Goal: Task Accomplishment & Management: Manage account settings

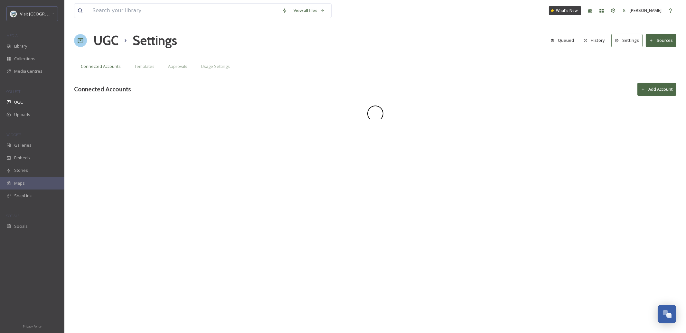
scroll to position [272, 0]
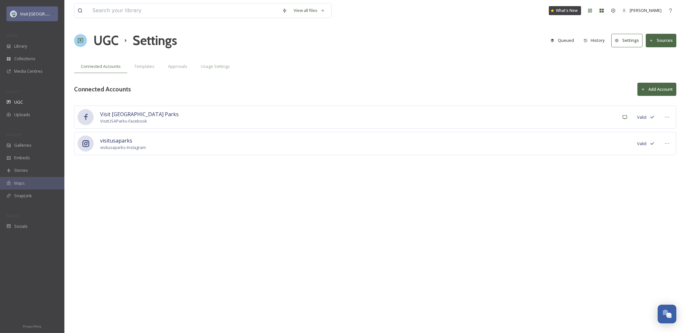
click at [45, 17] on div "Visit [GEOGRAPHIC_DATA] Parks" at bounding box center [36, 14] width 32 height 8
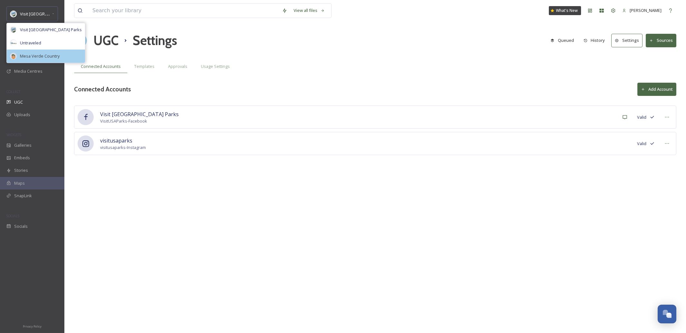
click at [41, 58] on span "Mesa Verde Country" at bounding box center [40, 56] width 40 height 6
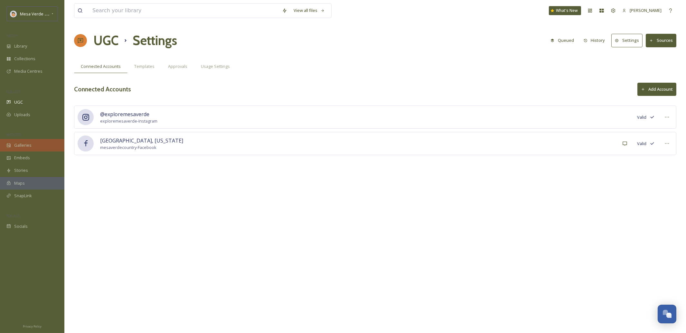
click at [26, 148] on div "Galleries" at bounding box center [32, 145] width 64 height 13
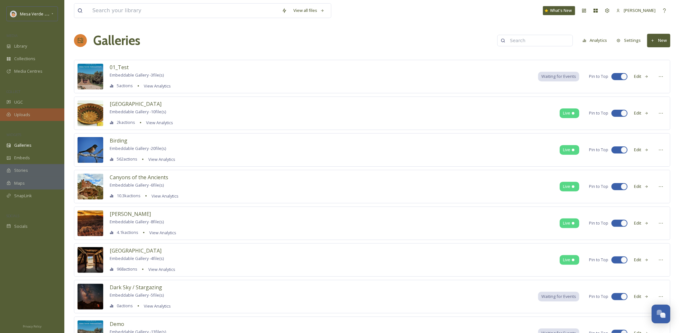
click at [22, 116] on span "Uploads" at bounding box center [22, 115] width 16 height 6
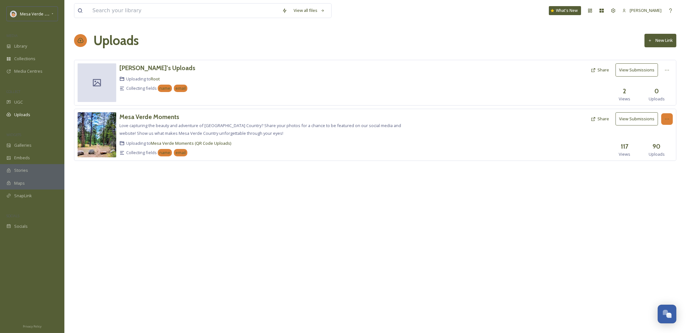
click at [670, 122] on div at bounding box center [667, 119] width 12 height 12
click at [662, 149] on div "Edit" at bounding box center [660, 145] width 24 height 13
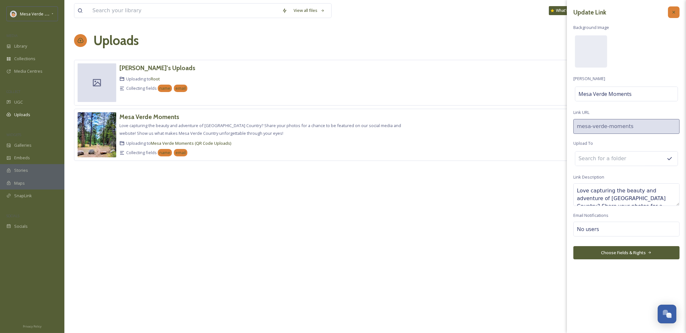
click at [673, 15] on div at bounding box center [674, 12] width 12 height 12
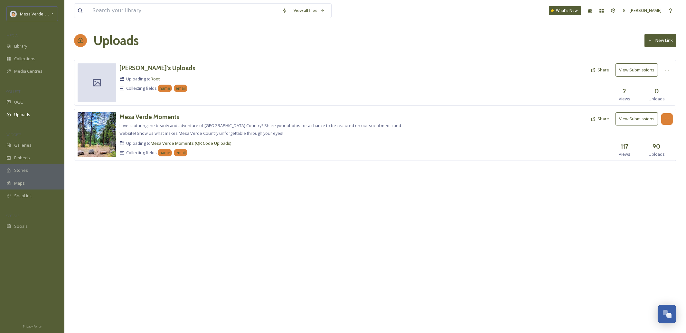
click at [667, 120] on icon at bounding box center [666, 118] width 5 height 5
click at [662, 148] on div "Edit" at bounding box center [660, 145] width 24 height 13
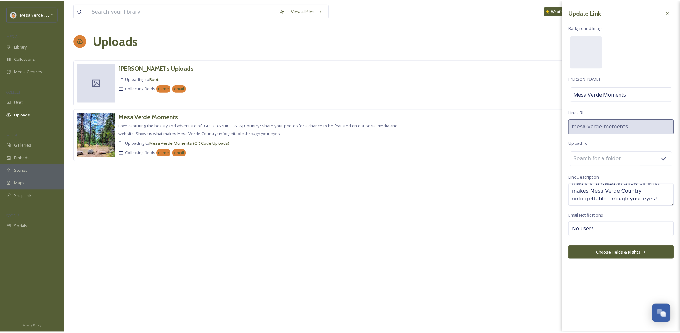
scroll to position [39, 0]
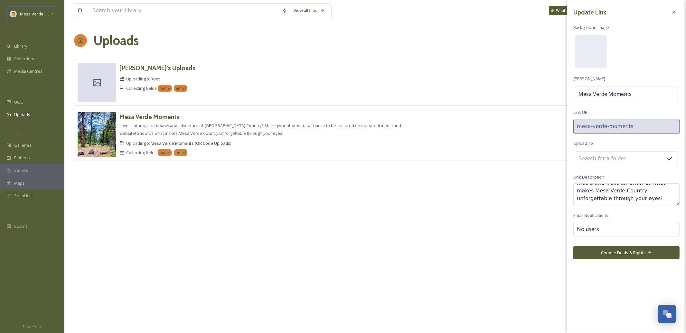
click at [645, 254] on button "Choose Fields & Rights" at bounding box center [626, 252] width 106 height 13
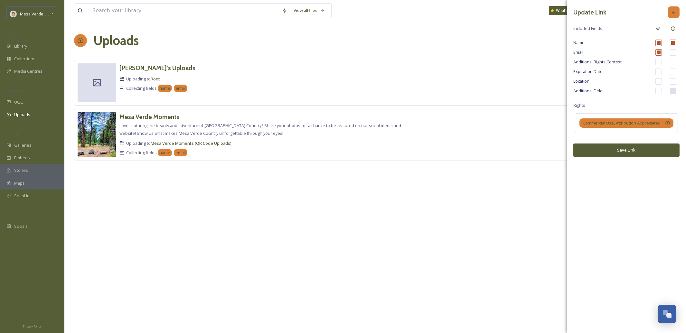
click at [673, 12] on icon at bounding box center [673, 12] width 5 height 5
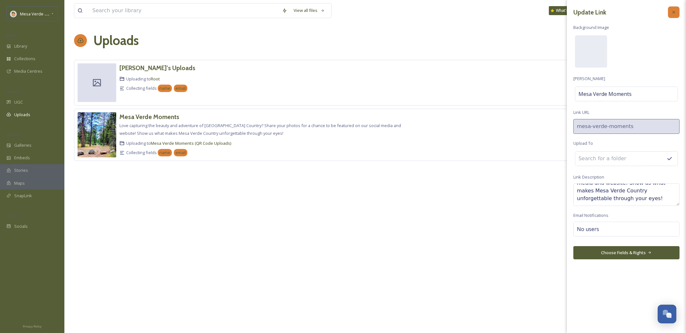
click at [675, 13] on icon at bounding box center [673, 12] width 3 height 3
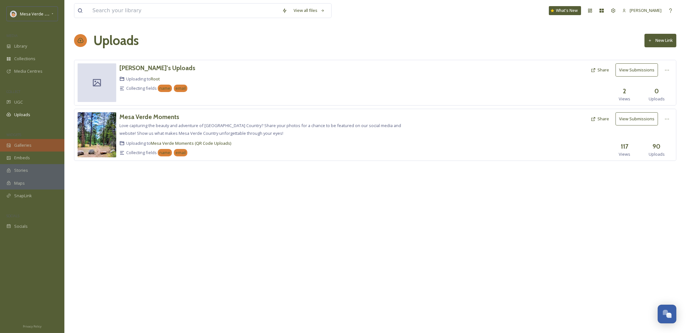
click at [28, 144] on span "Galleries" at bounding box center [22, 145] width 17 height 6
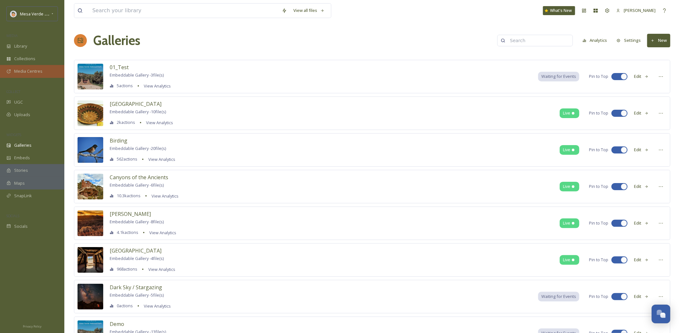
click at [30, 71] on span "Media Centres" at bounding box center [28, 71] width 28 height 6
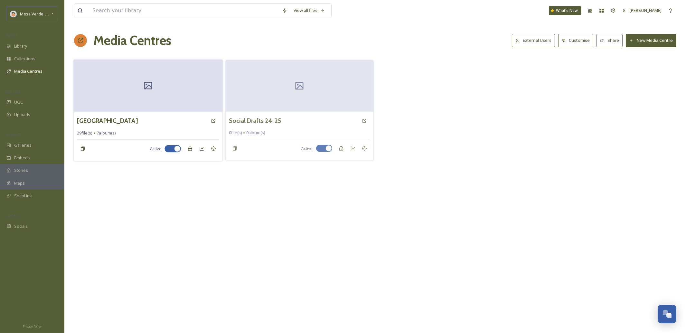
click at [138, 95] on div at bounding box center [148, 86] width 149 height 52
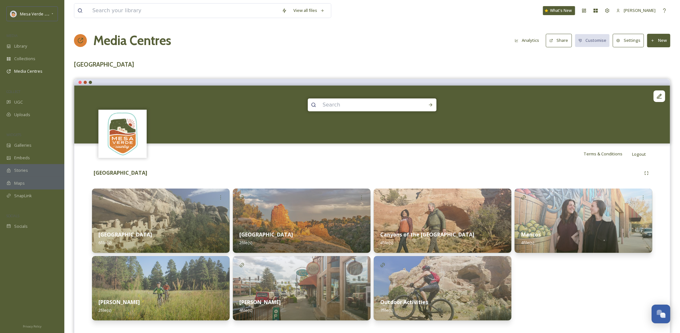
click at [627, 38] on button "Settings" at bounding box center [628, 40] width 31 height 13
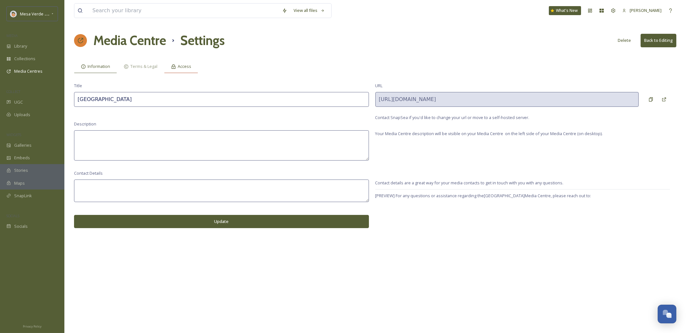
click at [185, 70] on div "Access" at bounding box center [181, 66] width 34 height 13
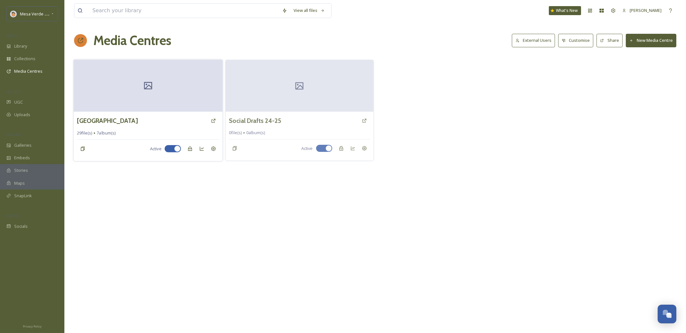
click at [173, 120] on div "[GEOGRAPHIC_DATA]" at bounding box center [148, 121] width 143 height 12
click at [157, 82] on div at bounding box center [148, 86] width 149 height 52
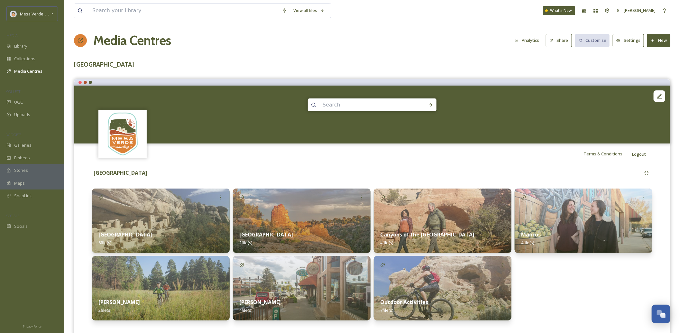
click at [562, 46] on button "Share" at bounding box center [559, 40] width 26 height 13
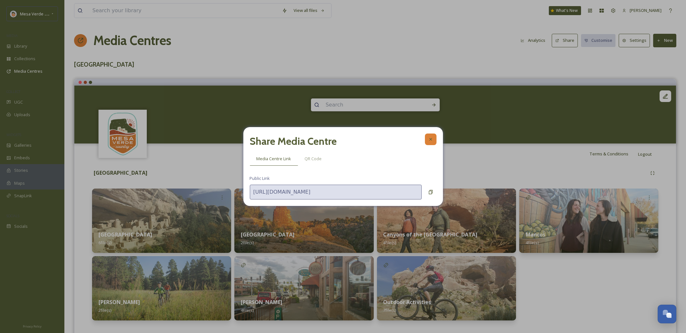
click at [432, 140] on icon at bounding box center [430, 139] width 5 height 5
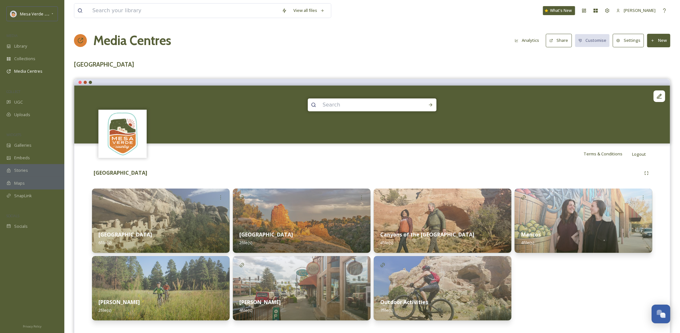
click at [630, 42] on button "Settings" at bounding box center [628, 40] width 31 height 13
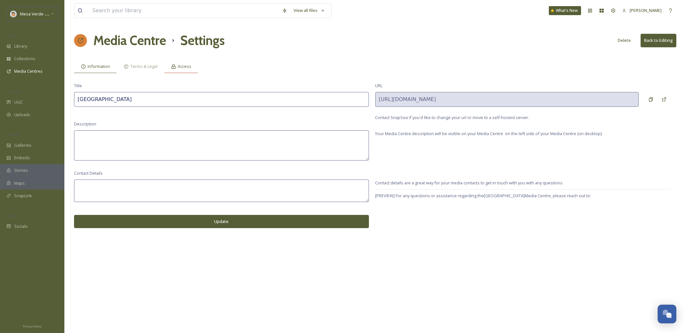
click at [189, 69] on span "Access" at bounding box center [185, 66] width 14 height 6
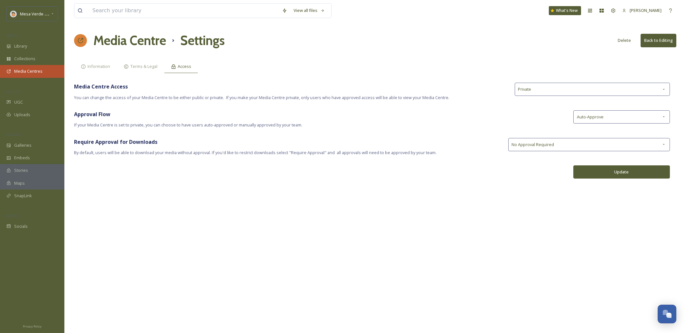
click at [22, 76] on div "Media Centres" at bounding box center [32, 71] width 64 height 13
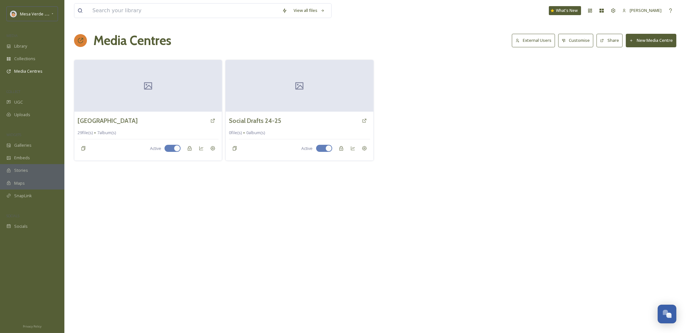
click at [536, 40] on button "External Users" at bounding box center [532, 40] width 43 height 13
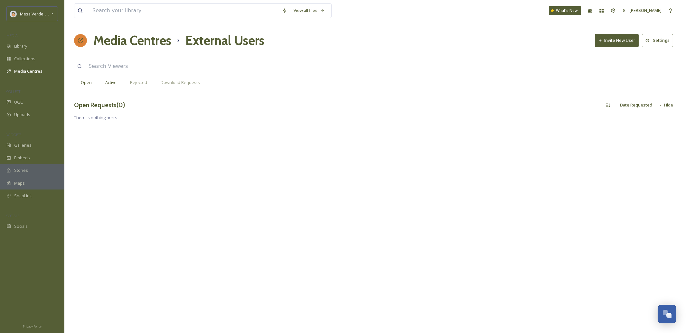
click at [110, 84] on span "Active" at bounding box center [110, 82] width 11 height 6
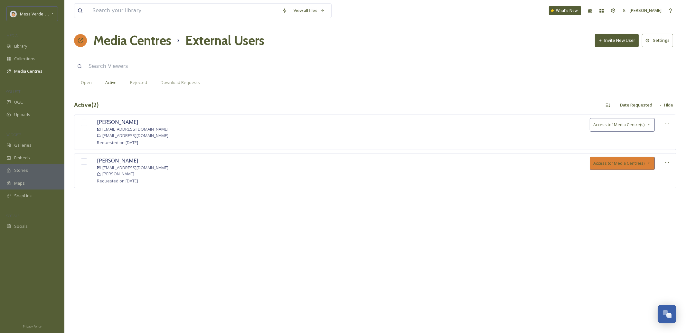
click at [643, 166] on span "Access to 1 Media Centre(s)" at bounding box center [618, 163] width 51 height 6
click at [600, 250] on div "View all files What's New [PERSON_NAME] Media Centres External Users Invite New…" at bounding box center [374, 166] width 621 height 333
click at [181, 85] on span "Download Requests" at bounding box center [180, 82] width 39 height 6
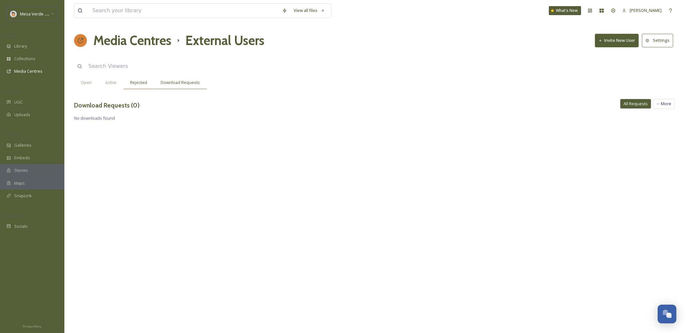
click at [143, 86] on span "Rejected" at bounding box center [138, 82] width 17 height 6
click at [18, 72] on span "Media Centres" at bounding box center [28, 71] width 28 height 6
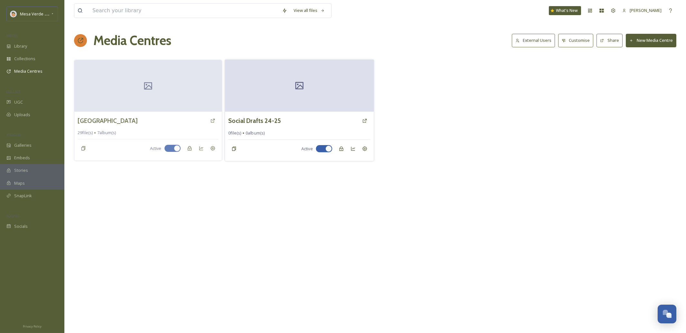
click at [327, 149] on div at bounding box center [328, 148] width 6 height 6
checkbox input "false"
click at [214, 150] on icon at bounding box center [213, 148] width 5 height 5
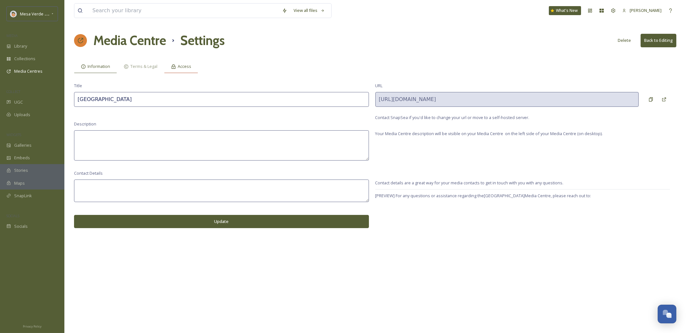
click at [186, 68] on span "Access" at bounding box center [185, 66] width 14 height 6
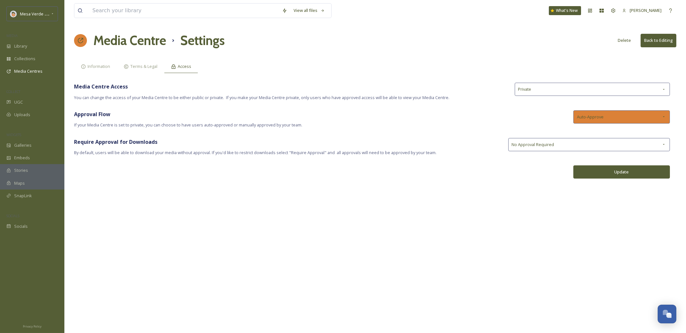
click at [641, 121] on div "Auto-Approve" at bounding box center [621, 116] width 97 height 13
click at [485, 269] on div "View all files What's New [PERSON_NAME] Media Centre Settings Delete Back to Ed…" at bounding box center [374, 166] width 621 height 333
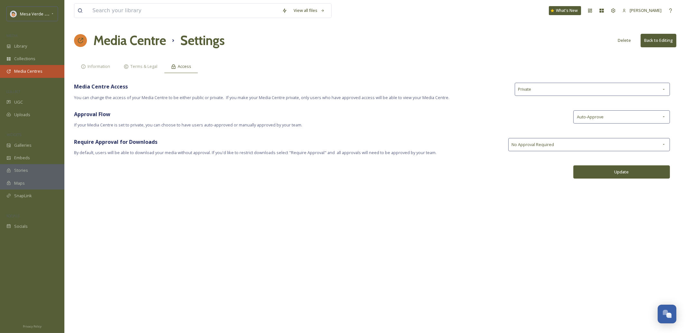
click at [35, 72] on span "Media Centres" at bounding box center [28, 71] width 28 height 6
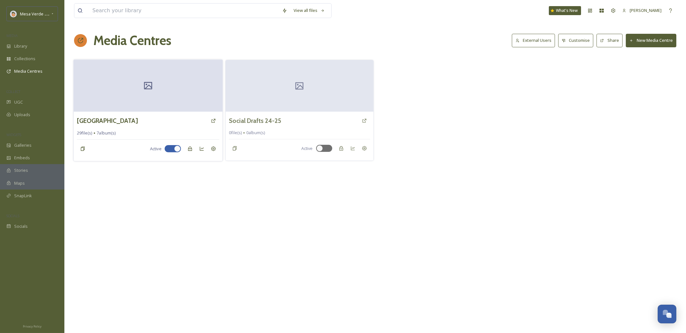
click at [141, 77] on div at bounding box center [148, 86] width 149 height 52
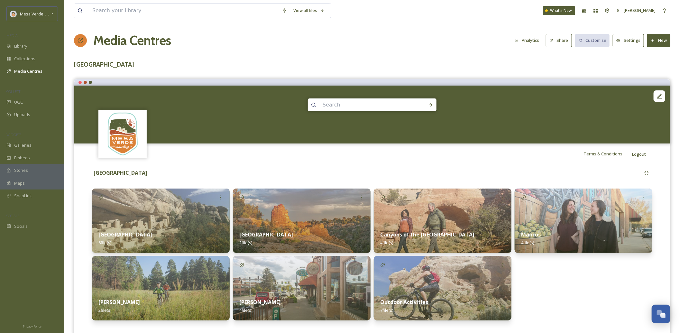
click at [627, 41] on button "Settings" at bounding box center [628, 40] width 31 height 13
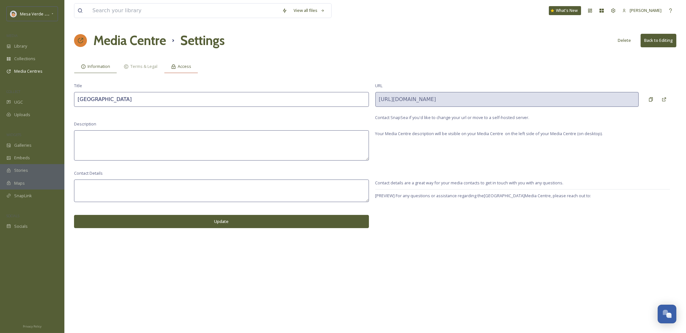
click at [189, 70] on div "Access" at bounding box center [181, 66] width 34 height 13
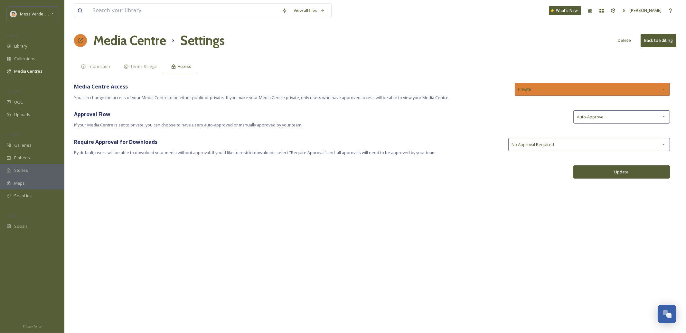
click at [545, 88] on div "Private" at bounding box center [591, 89] width 155 height 13
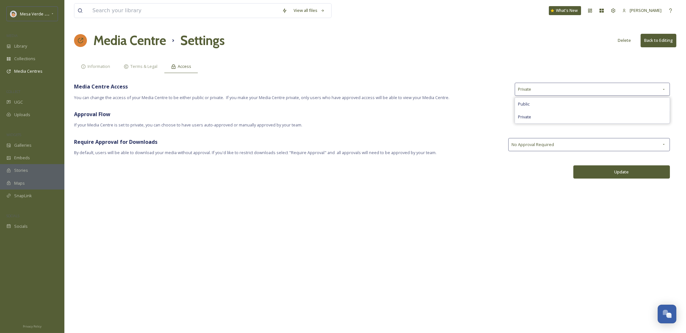
click at [419, 225] on div "View all files What's New [PERSON_NAME] Media Centre Settings Delete Back to Ed…" at bounding box center [374, 166] width 621 height 333
click at [28, 143] on span "Galleries" at bounding box center [22, 145] width 17 height 6
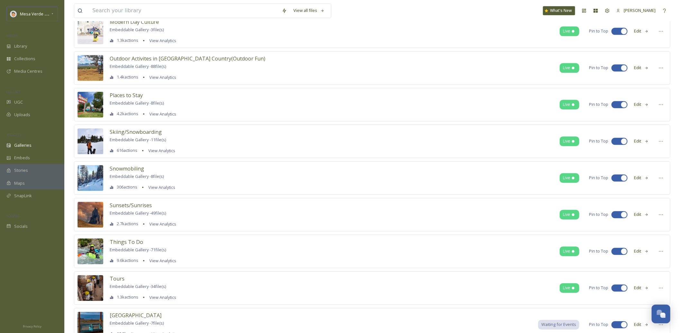
scroll to position [1066, 0]
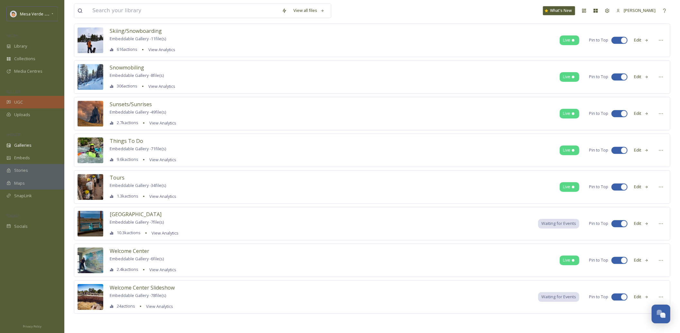
click at [17, 104] on span "UGC" at bounding box center [18, 102] width 9 height 6
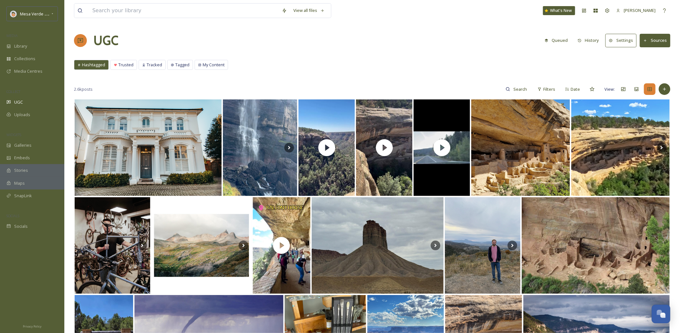
click at [597, 41] on button "History" at bounding box center [589, 40] width 28 height 13
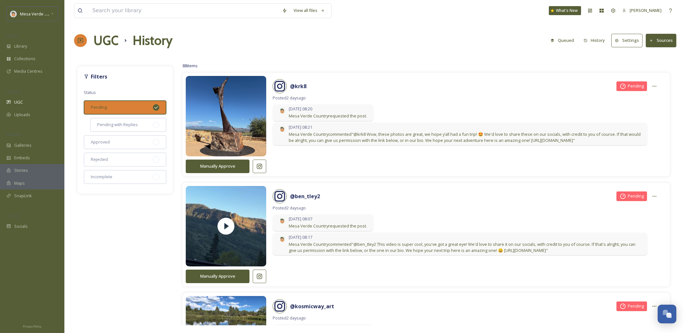
scroll to position [3, 0]
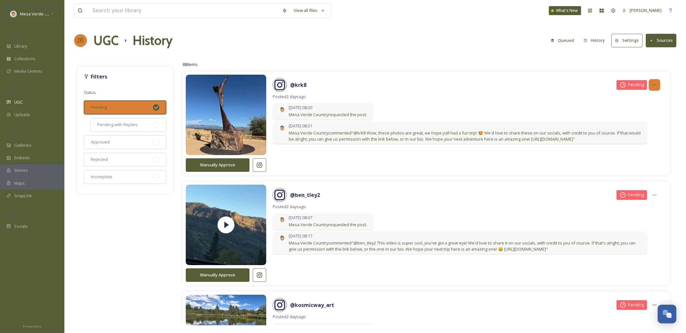
click at [651, 87] on icon at bounding box center [653, 84] width 5 height 5
click at [543, 55] on div "View all files What's New [PERSON_NAME] UGC History Queued History Settings Sou…" at bounding box center [374, 166] width 621 height 333
click at [652, 88] on div at bounding box center [654, 85] width 12 height 12
click at [514, 58] on div "View all files What's New [PERSON_NAME] UGC History Queued History Settings Sou…" at bounding box center [374, 166] width 621 height 333
click at [650, 88] on div at bounding box center [654, 85] width 12 height 12
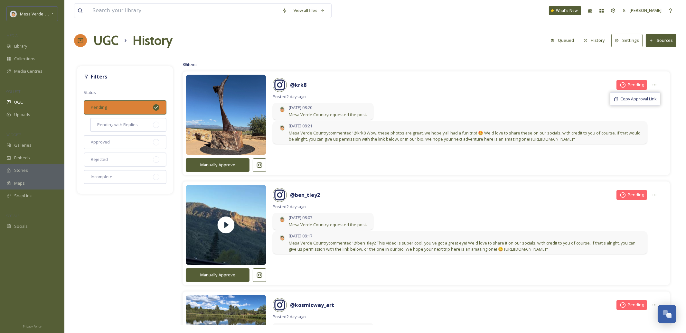
click at [504, 49] on div "UGC History Queued History Settings Sources" at bounding box center [375, 40] width 602 height 19
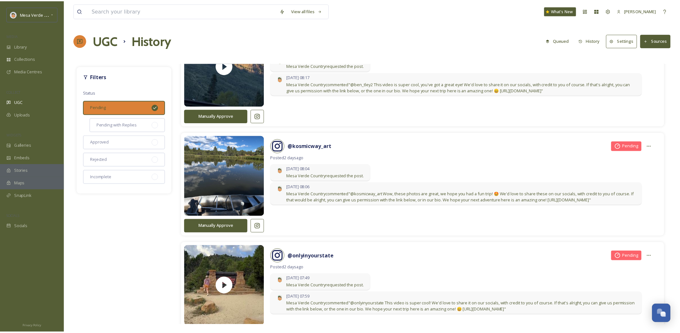
scroll to position [0, 0]
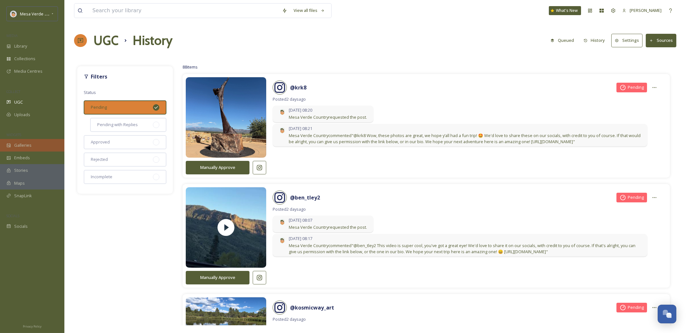
click at [20, 146] on span "Galleries" at bounding box center [22, 145] width 17 height 6
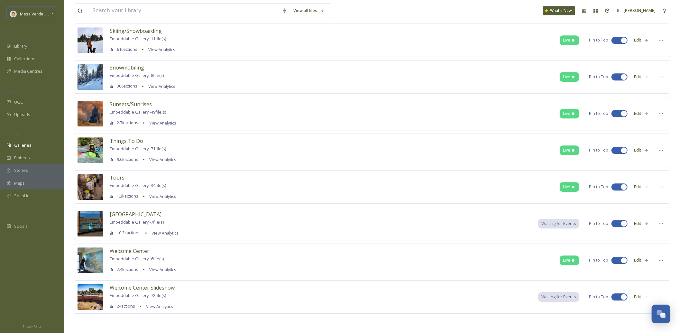
scroll to position [1054, 0]
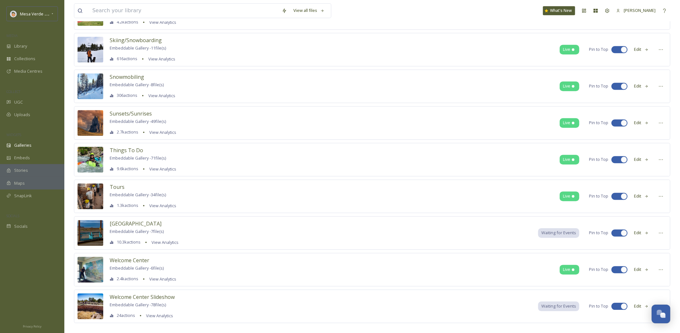
click at [195, 308] on div "Welcome Center Slideshow Embeddable Gallery - 78 file(s) 24 actions View Analyt…" at bounding box center [372, 306] width 596 height 33
click at [185, 303] on div "Welcome Center Slideshow Embeddable Gallery - 78 file(s) 24 actions View Analyt…" at bounding box center [372, 306] width 596 height 33
click at [135, 299] on span "Welcome Center Slideshow" at bounding box center [142, 296] width 65 height 7
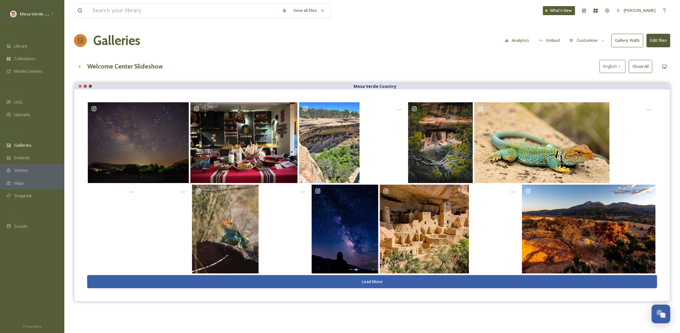
click at [553, 41] on button "Embed" at bounding box center [549, 40] width 27 height 13
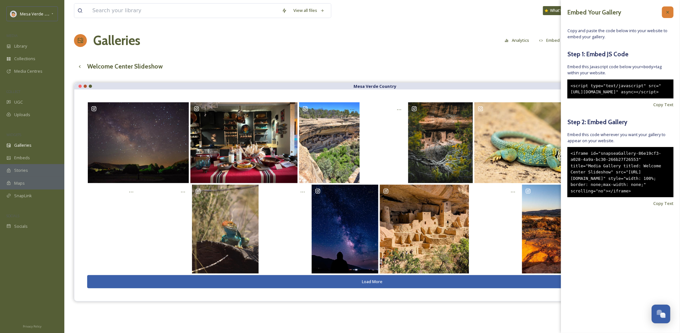
click at [668, 11] on icon at bounding box center [667, 12] width 5 height 5
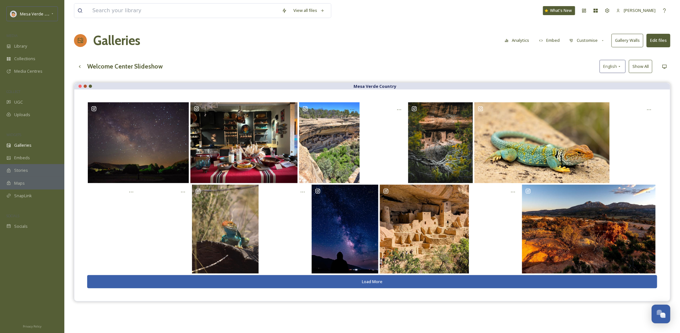
click at [550, 42] on button "Embed" at bounding box center [549, 40] width 27 height 13
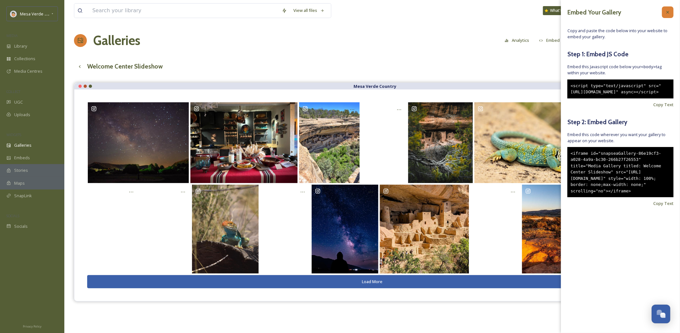
click at [668, 14] on icon at bounding box center [667, 12] width 5 height 5
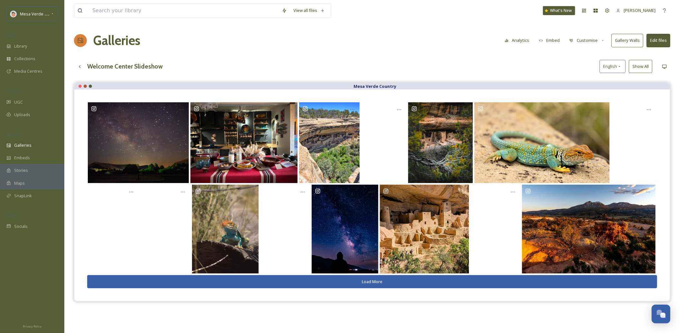
click at [393, 285] on button "Load More" at bounding box center [372, 281] width 570 height 13
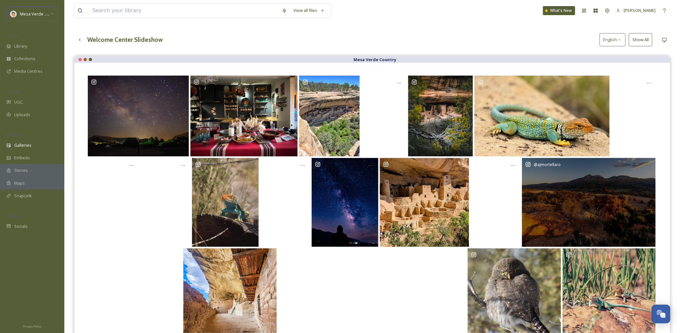
scroll to position [92, 0]
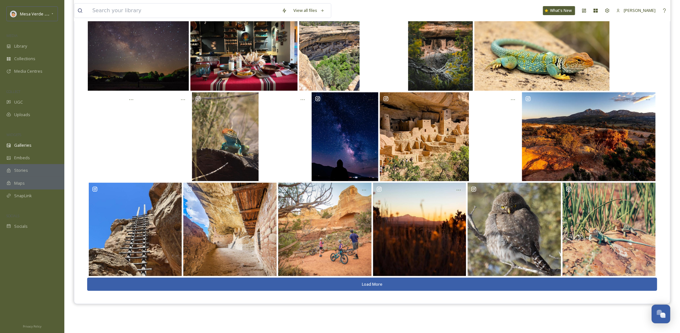
click at [396, 287] on button "Load More" at bounding box center [372, 284] width 570 height 13
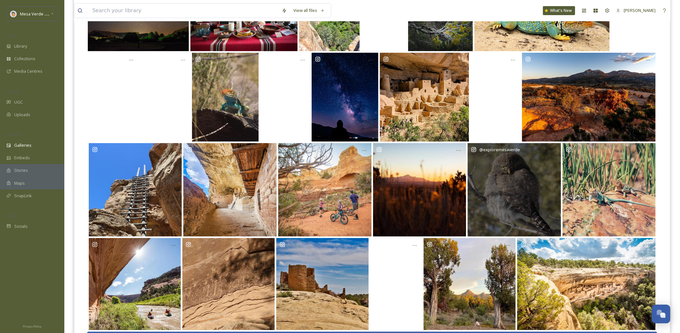
scroll to position [167, 0]
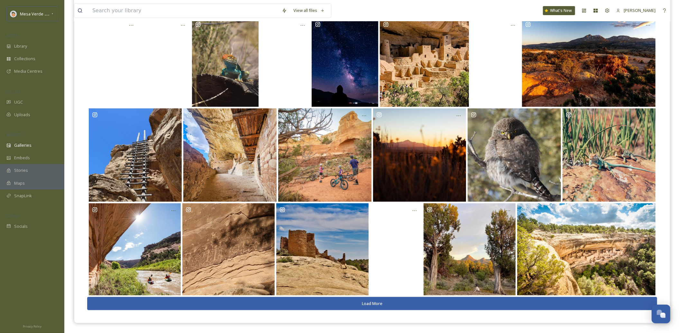
click at [381, 304] on button "Load More" at bounding box center [372, 303] width 570 height 13
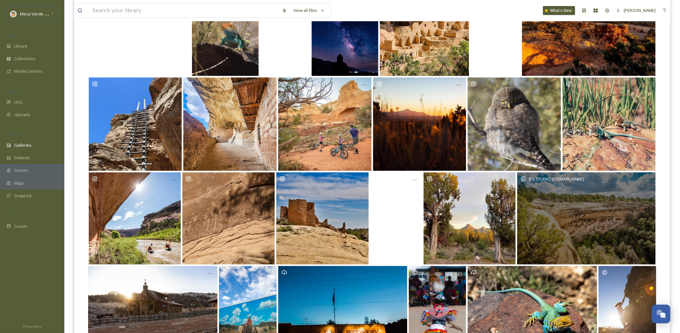
scroll to position [254, 0]
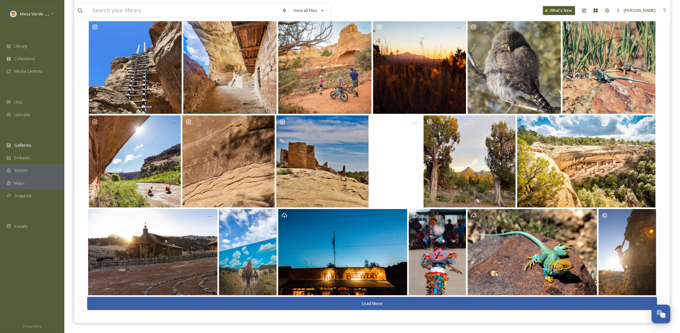
click at [424, 305] on button "Load More" at bounding box center [372, 303] width 570 height 13
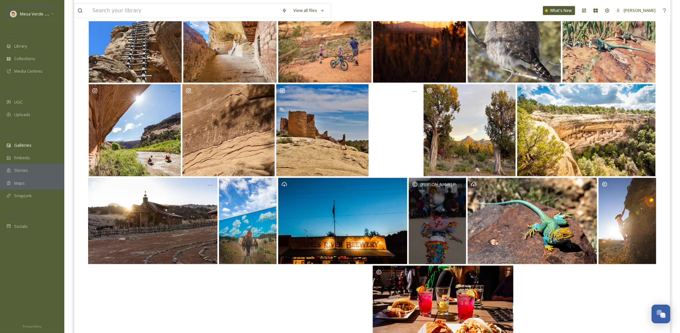
scroll to position [336, 0]
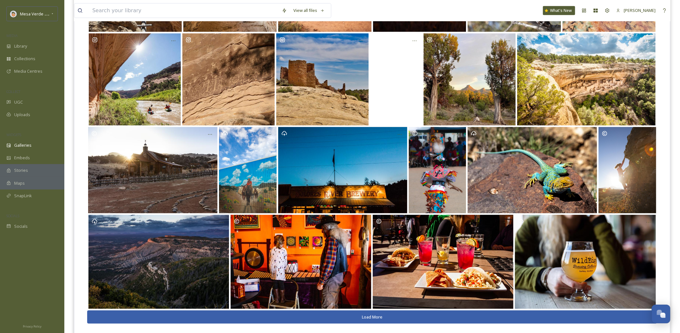
click at [369, 318] on button "Load More" at bounding box center [372, 316] width 570 height 13
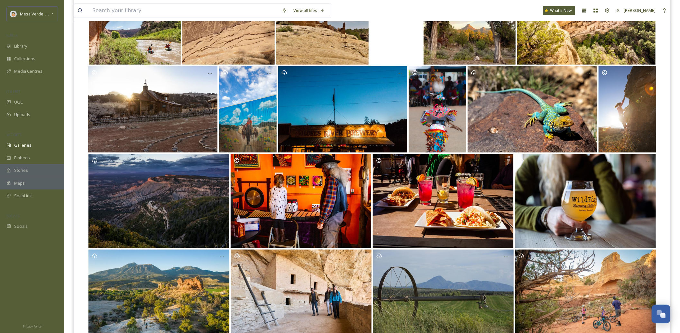
scroll to position [445, 0]
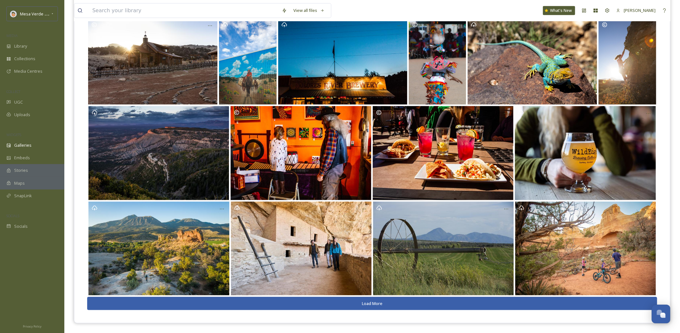
click at [384, 303] on button "Load More" at bounding box center [372, 303] width 570 height 13
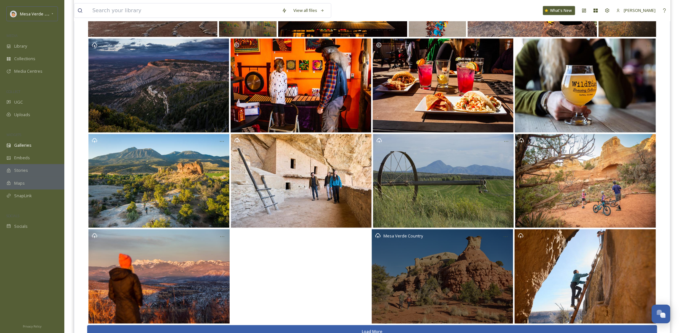
scroll to position [541, 0]
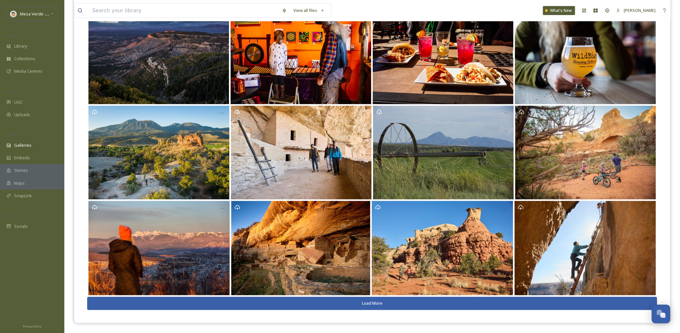
click at [381, 305] on button "Load More" at bounding box center [372, 303] width 570 height 13
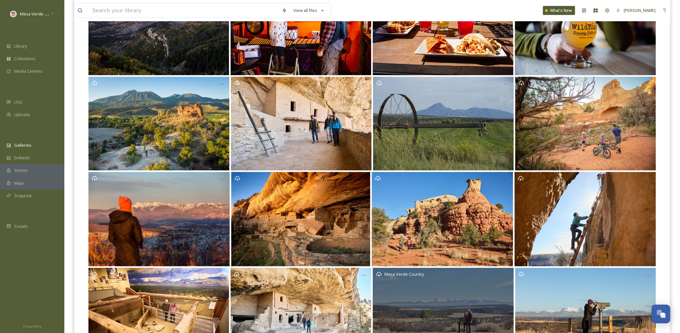
scroll to position [636, 0]
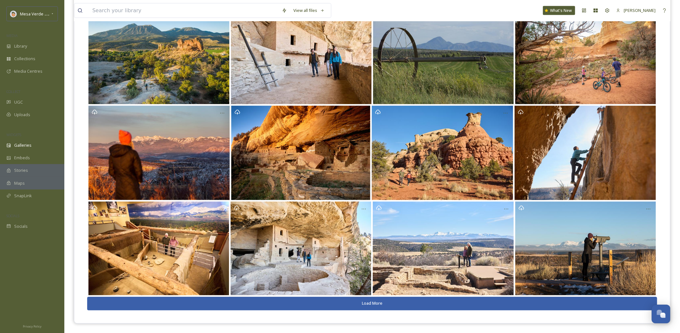
click at [373, 304] on button "Load More" at bounding box center [372, 303] width 570 height 13
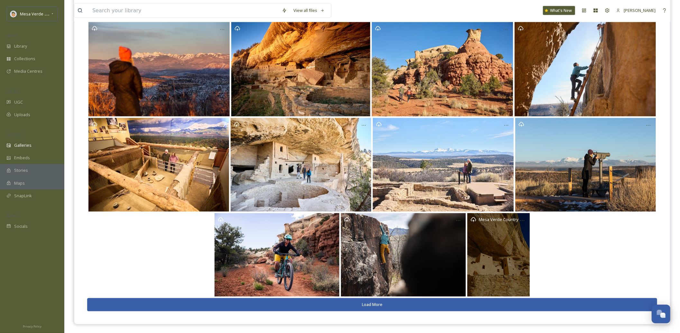
scroll to position [721, 0]
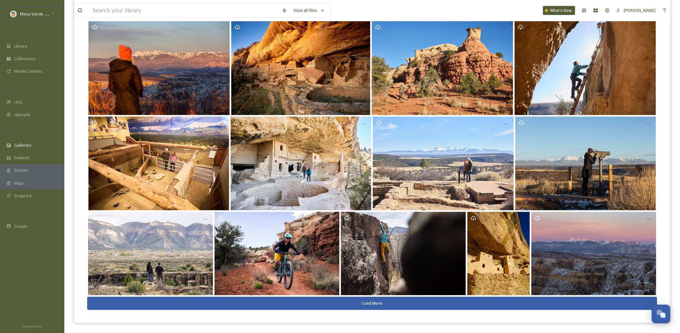
click at [366, 303] on button "Load More" at bounding box center [372, 303] width 570 height 13
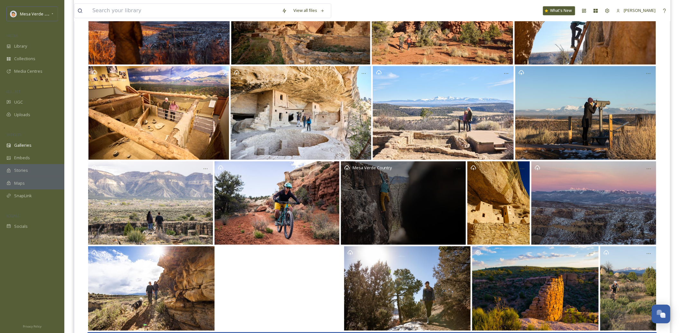
scroll to position [807, 0]
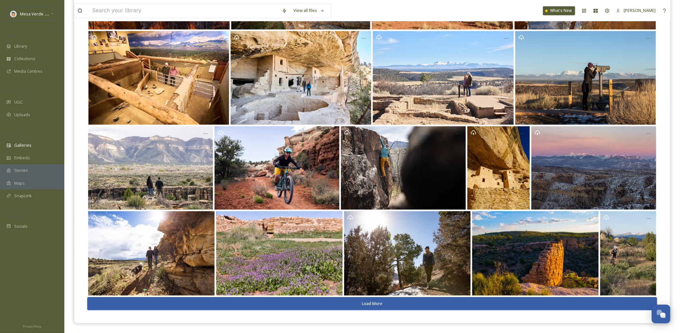
click at [368, 306] on button "Load More" at bounding box center [372, 303] width 570 height 13
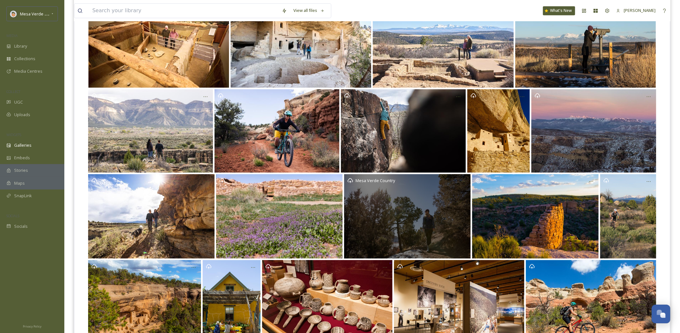
scroll to position [896, 0]
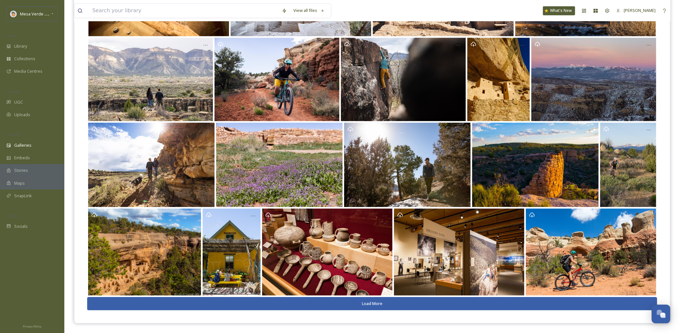
click at [402, 305] on button "Load More" at bounding box center [372, 303] width 570 height 13
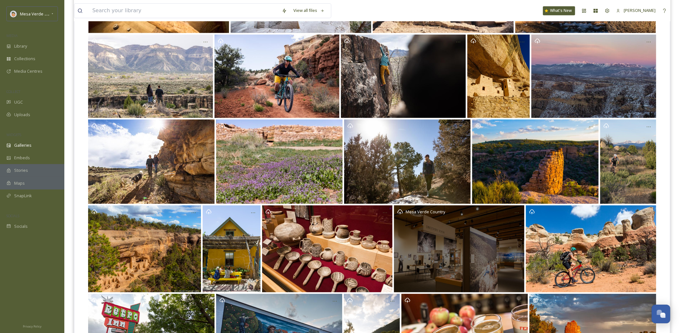
scroll to position [981, 0]
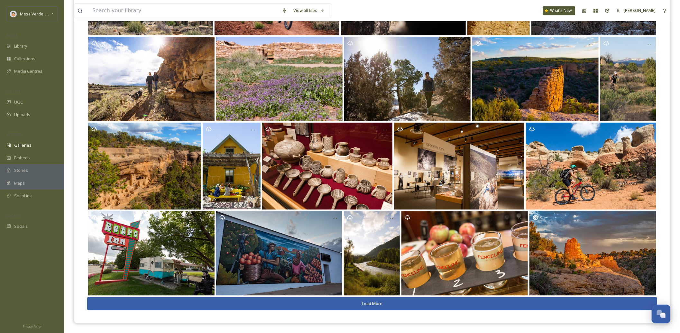
click at [402, 304] on button "Load More" at bounding box center [372, 303] width 570 height 13
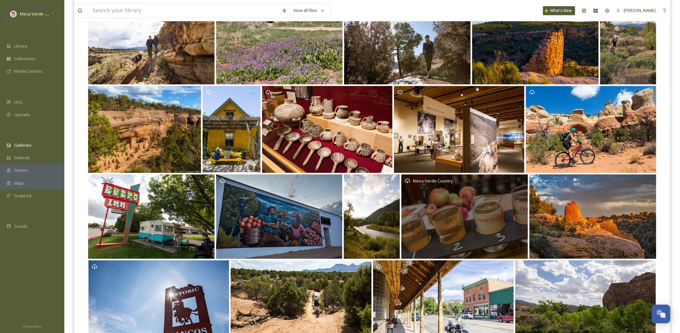
scroll to position [1077, 0]
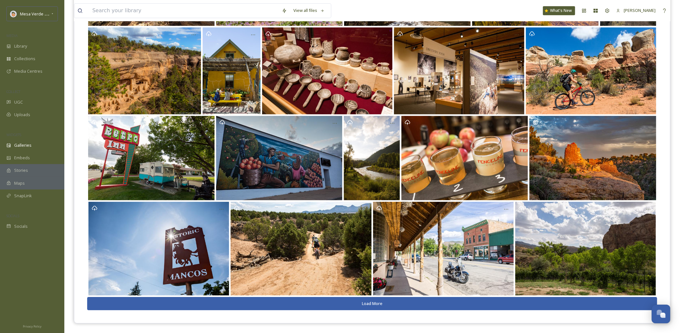
click at [387, 304] on button "Load More" at bounding box center [372, 303] width 570 height 13
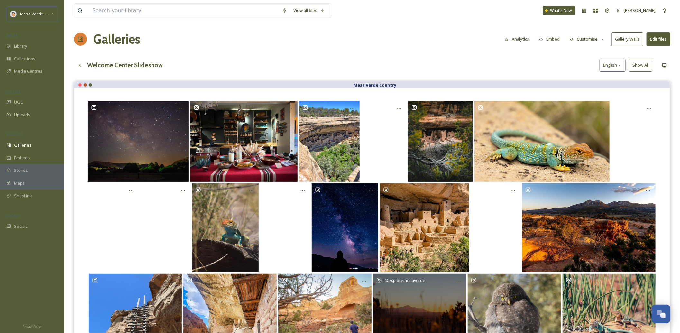
scroll to position [0, 0]
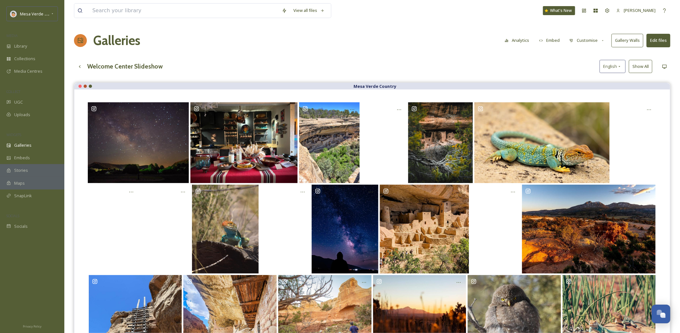
click at [624, 45] on button "Gallery Walls" at bounding box center [628, 40] width 32 height 13
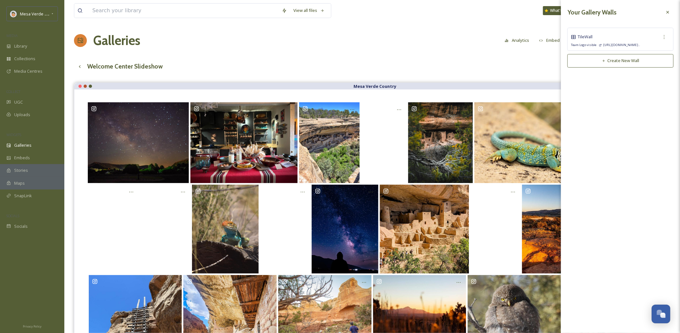
click at [604, 43] on span "[URL][DOMAIN_NAME].." at bounding box center [619, 45] width 41 height 5
click at [616, 45] on span "[URL][DOMAIN_NAME].." at bounding box center [619, 45] width 41 height 5
click at [666, 40] on div at bounding box center [665, 37] width 12 height 12
click at [652, 64] on span "Copy Link" at bounding box center [654, 63] width 18 height 6
click at [23, 116] on span "Uploads" at bounding box center [22, 115] width 16 height 6
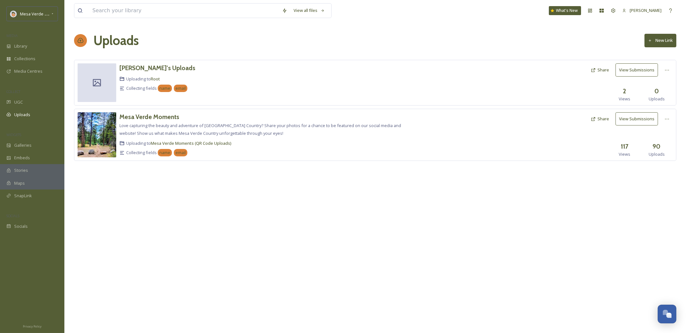
click at [419, 128] on div at bounding box center [502, 134] width 170 height 45
click at [666, 121] on icon at bounding box center [666, 118] width 5 height 5
click at [655, 149] on div "Edit" at bounding box center [660, 145] width 24 height 13
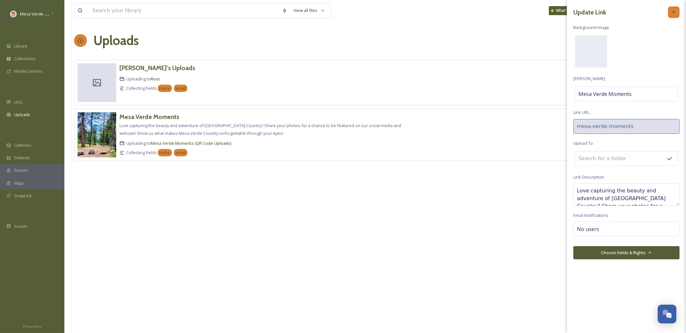
click at [674, 13] on icon at bounding box center [673, 12] width 3 height 3
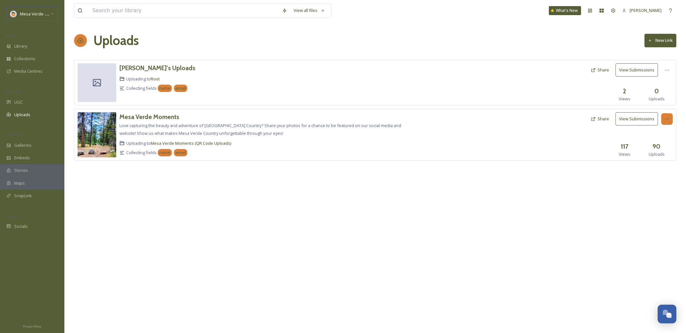
click at [668, 118] on icon at bounding box center [666, 118] width 5 height 5
click at [661, 148] on div "Edit" at bounding box center [660, 145] width 24 height 13
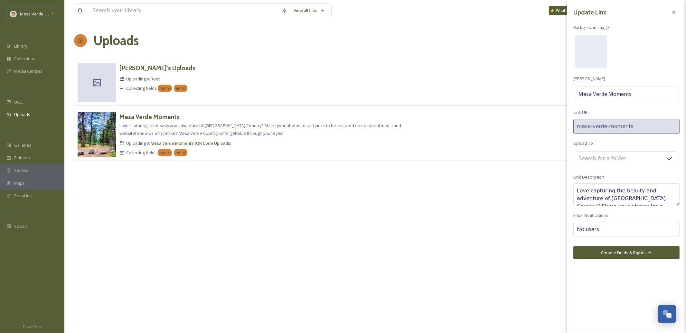
click at [649, 156] on div at bounding box center [626, 158] width 103 height 15
click at [599, 158] on input at bounding box center [610, 159] width 71 height 14
click at [631, 255] on button "Choose Fields & Rights" at bounding box center [626, 252] width 106 height 13
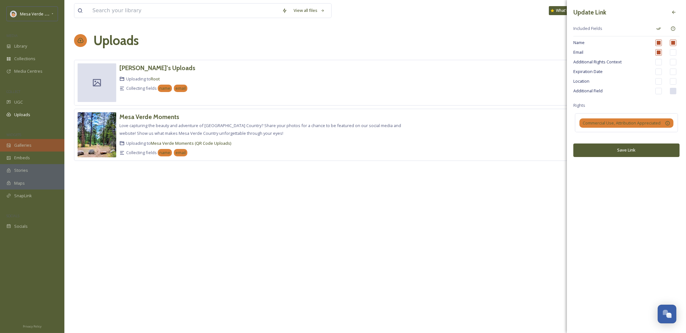
click at [23, 146] on span "Galleries" at bounding box center [22, 145] width 17 height 6
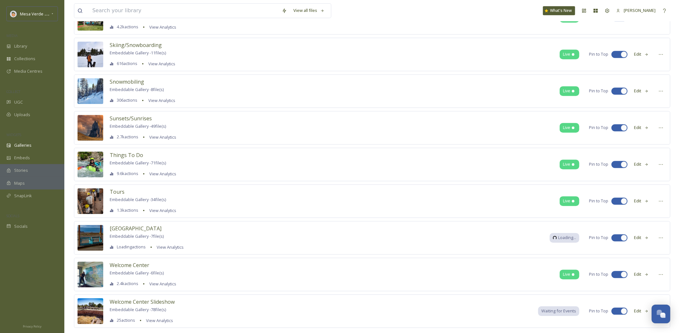
scroll to position [1066, 0]
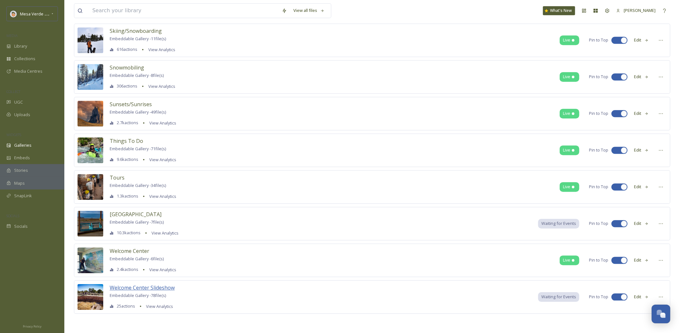
click at [162, 289] on span "Welcome Center Slideshow" at bounding box center [142, 287] width 65 height 7
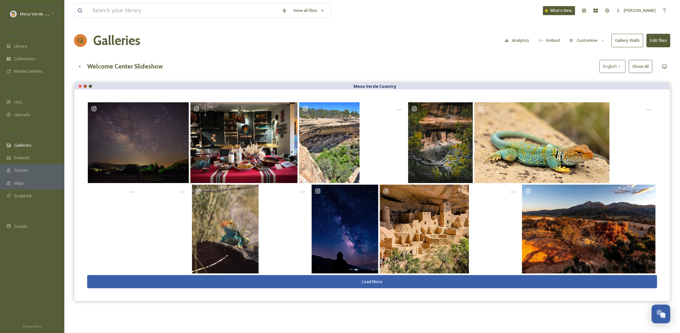
click at [642, 69] on button "Show All" at bounding box center [640, 66] width 23 height 13
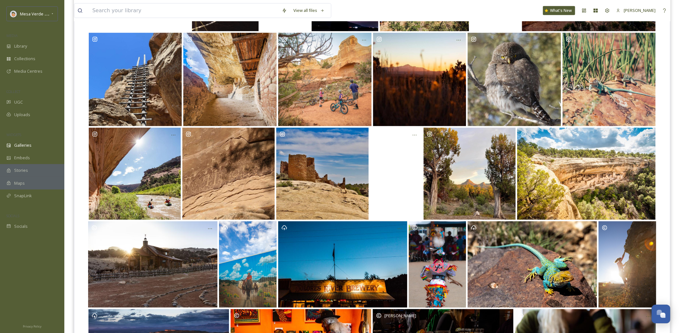
scroll to position [373, 0]
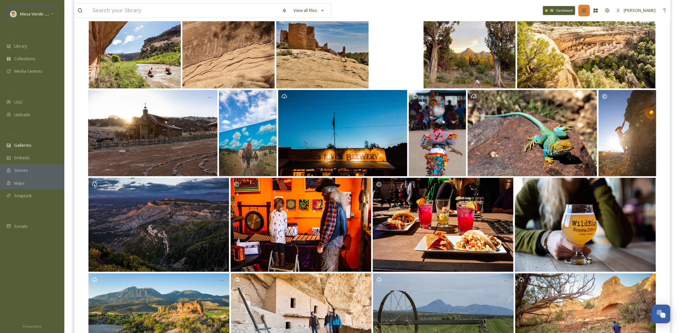
click at [587, 12] on icon at bounding box center [584, 10] width 5 height 5
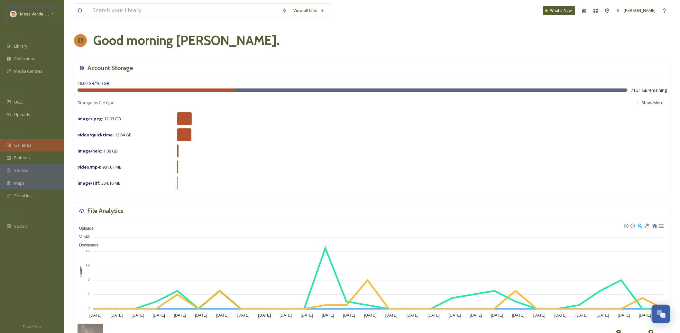
click at [24, 146] on span "Galleries" at bounding box center [22, 145] width 17 height 6
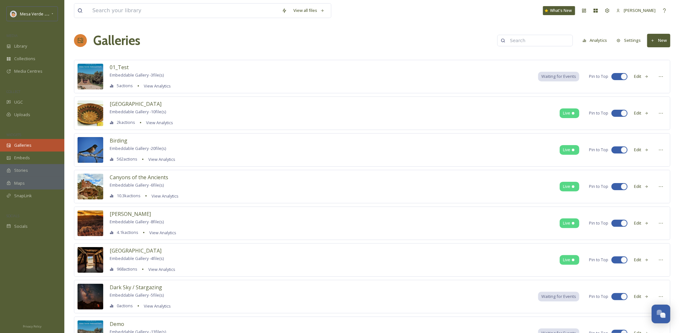
click at [24, 147] on span "Galleries" at bounding box center [22, 145] width 17 height 6
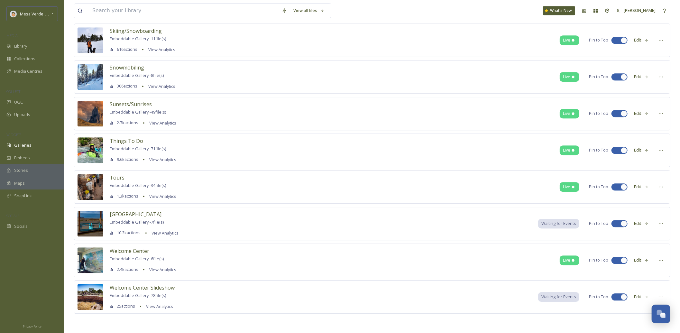
scroll to position [1066, 0]
click at [659, 297] on icon at bounding box center [661, 296] width 5 height 5
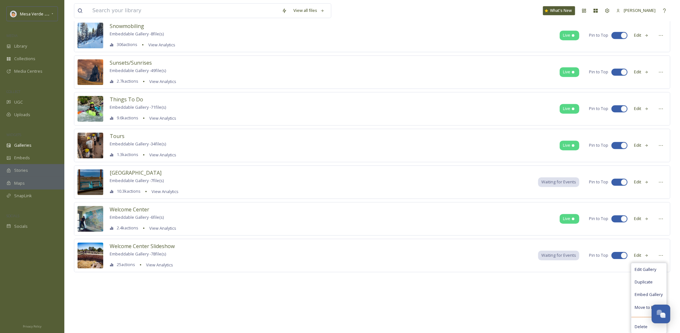
scroll to position [1108, 0]
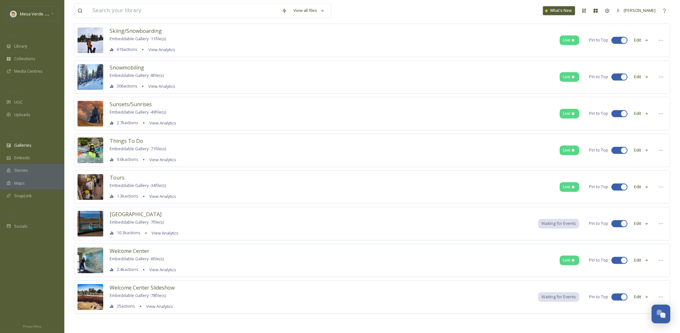
click at [637, 298] on button "Edit" at bounding box center [641, 296] width 21 height 13
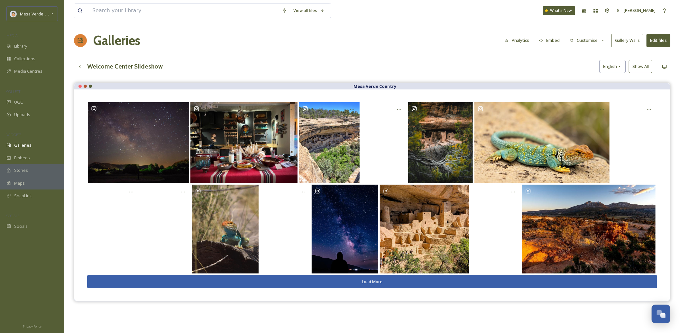
click at [358, 280] on button "Load More" at bounding box center [372, 281] width 570 height 13
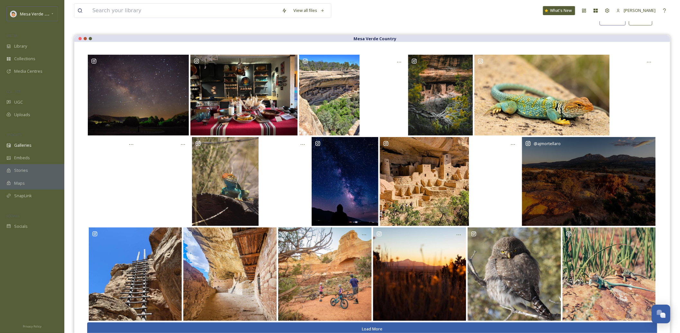
scroll to position [92, 0]
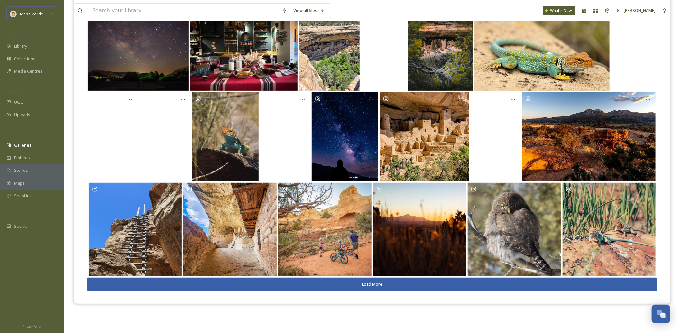
click at [403, 282] on button "Load More" at bounding box center [372, 284] width 570 height 13
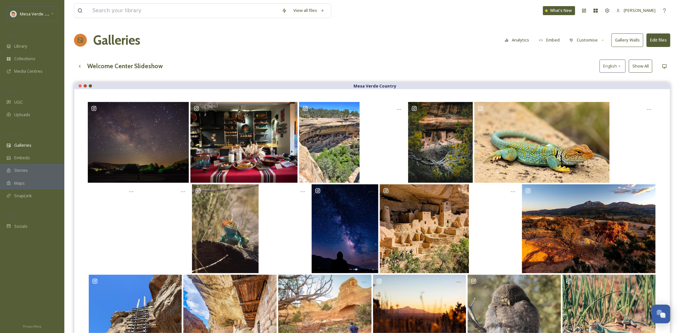
scroll to position [0, 0]
click at [27, 147] on span "Galleries" at bounding box center [22, 145] width 17 height 6
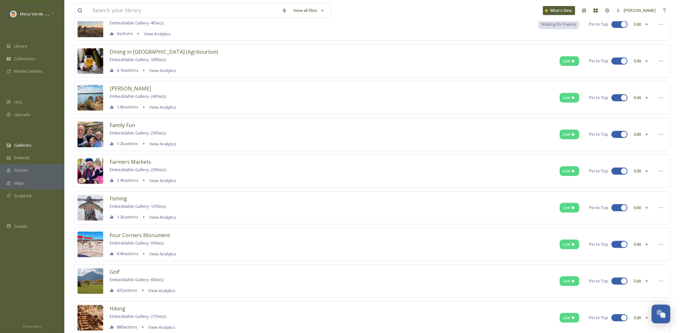
scroll to position [494, 0]
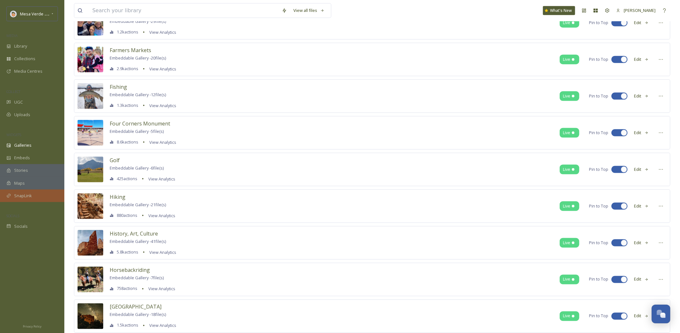
click at [20, 196] on span "SnapLink" at bounding box center [23, 196] width 18 height 6
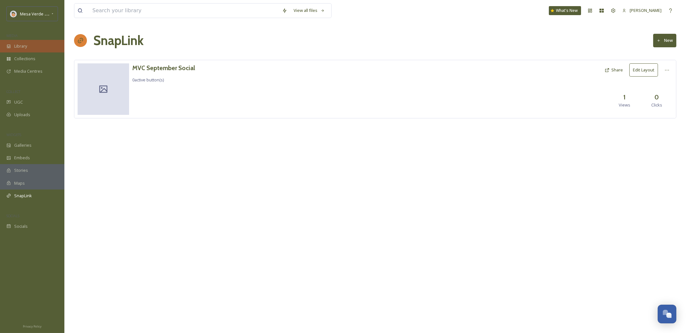
click at [23, 47] on span "Library" at bounding box center [20, 46] width 13 height 6
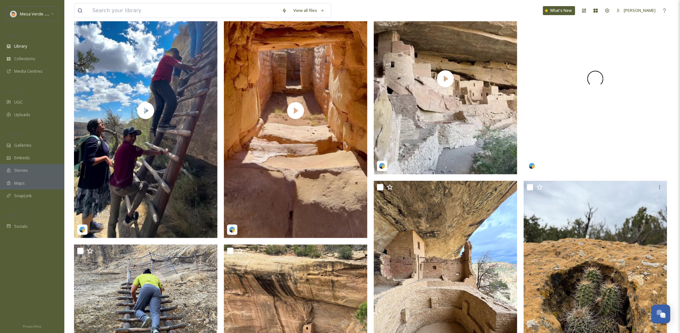
scroll to position [203, 0]
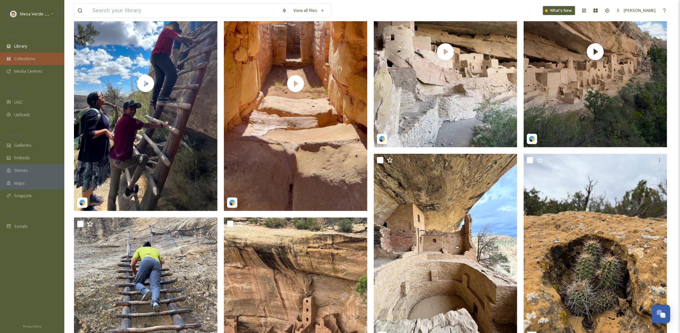
click at [26, 59] on span "Collections" at bounding box center [24, 59] width 21 height 6
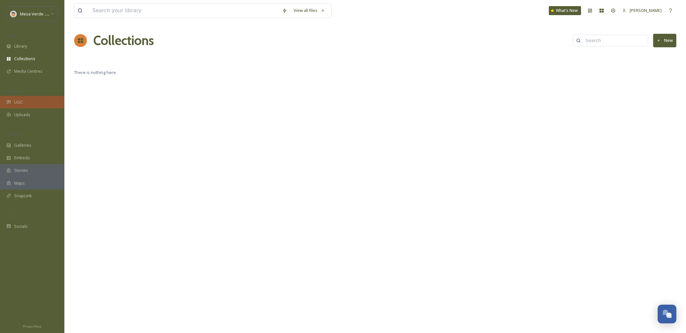
click at [21, 104] on span "UGC" at bounding box center [18, 102] width 9 height 6
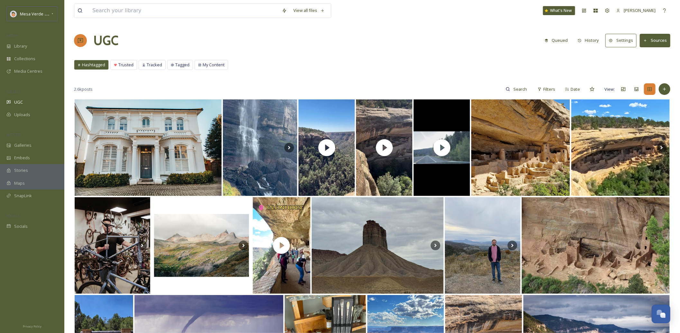
click at [23, 185] on span "Maps" at bounding box center [19, 183] width 11 height 6
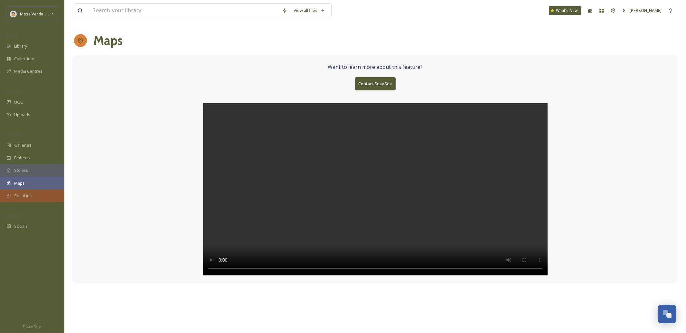
click at [23, 197] on span "SnapLink" at bounding box center [23, 196] width 18 height 6
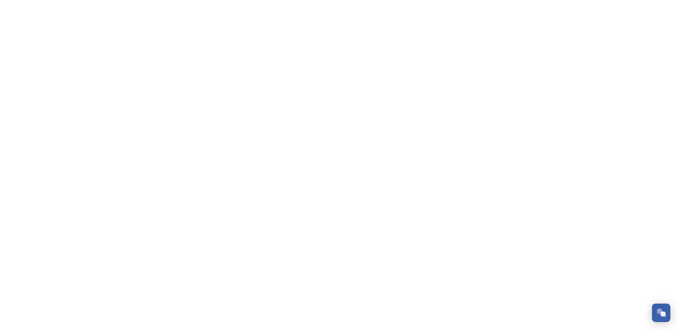
scroll to position [272, 0]
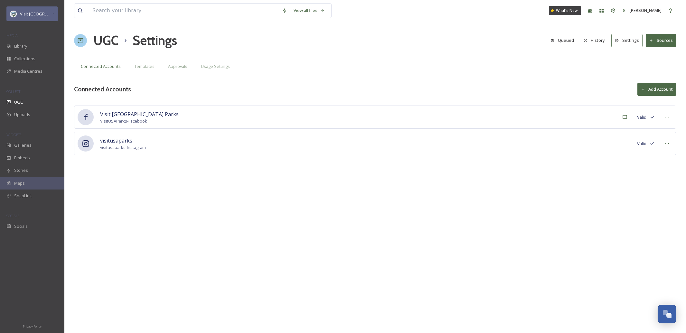
click at [33, 20] on div "Visit [GEOGRAPHIC_DATA] Parks" at bounding box center [31, 13] width 51 height 15
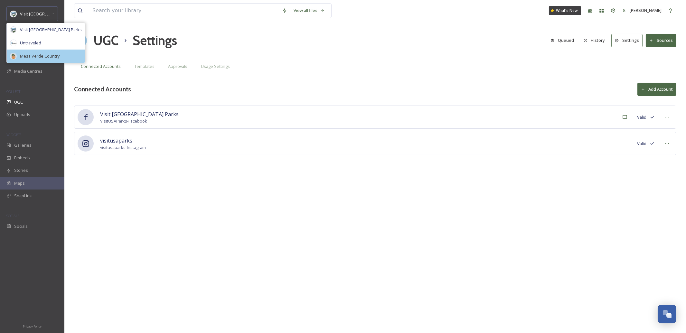
click at [26, 60] on div "Mesa Verde Country" at bounding box center [46, 56] width 78 height 13
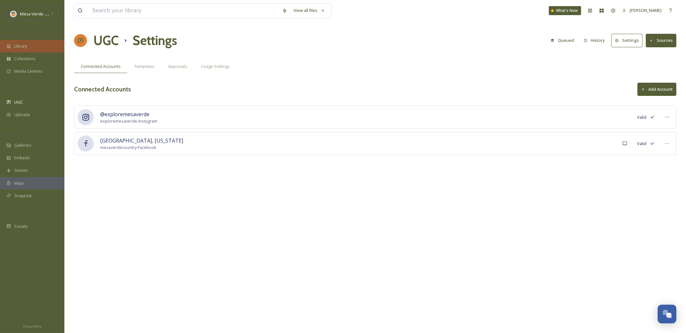
click at [25, 46] on span "Library" at bounding box center [20, 46] width 13 height 6
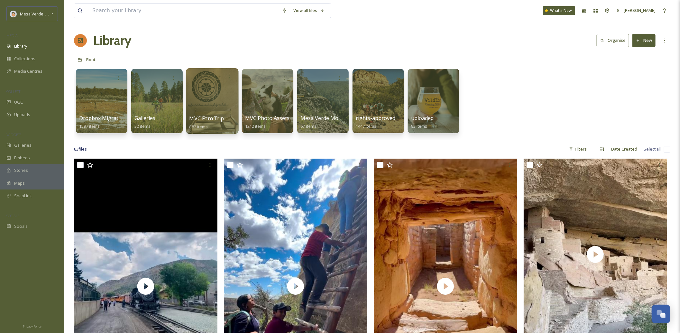
click at [209, 120] on span "MVC Fam Trip - [DATE]" at bounding box center [217, 118] width 57 height 7
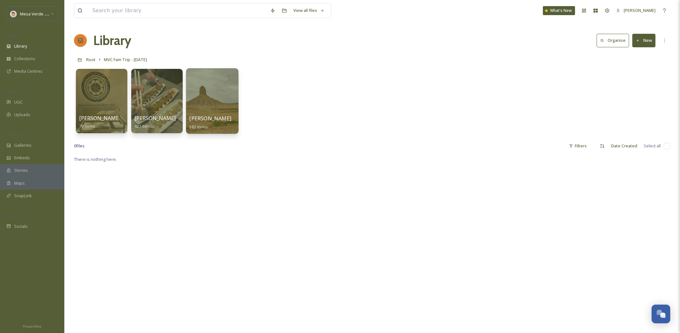
click at [207, 120] on span "Kass Vinsel" at bounding box center [210, 118] width 42 height 7
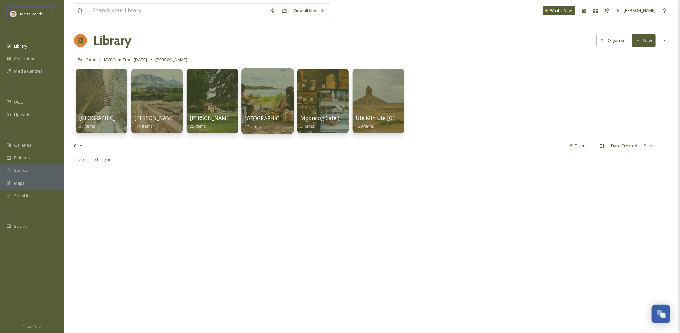
click at [268, 121] on span "Mancos State Park, CO" at bounding box center [299, 118] width 108 height 7
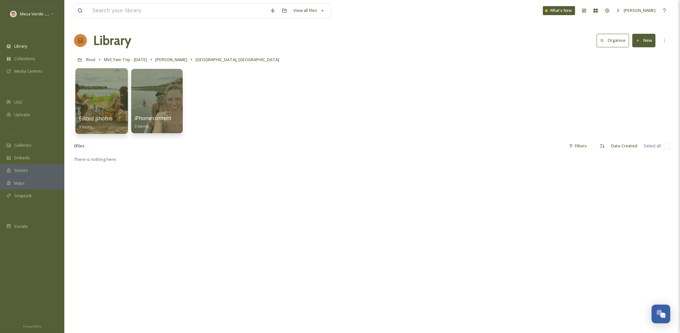
click at [105, 104] on div at bounding box center [101, 101] width 52 height 66
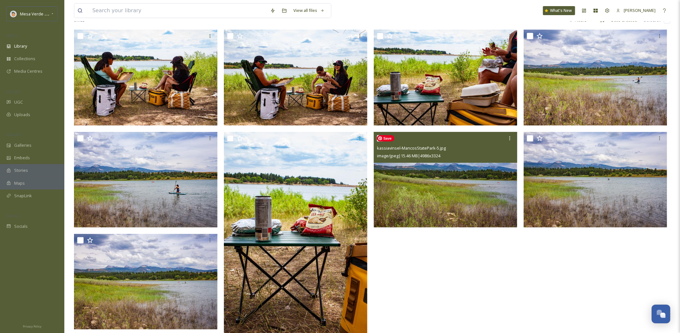
scroll to position [88, 0]
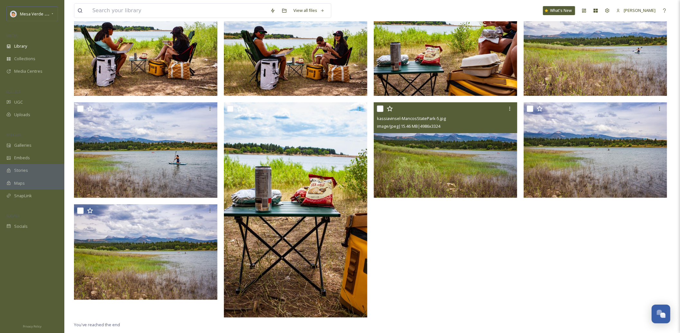
click at [380, 108] on input "checkbox" at bounding box center [380, 109] width 6 height 6
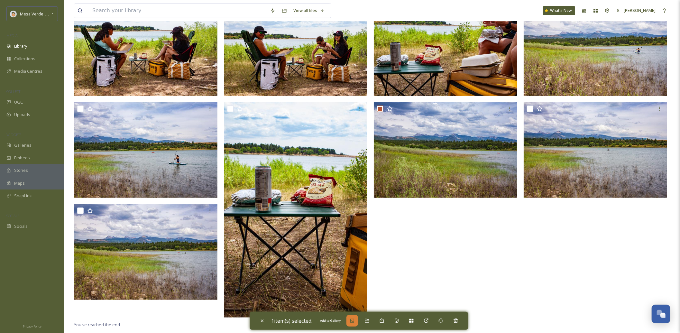
click at [353, 320] on icon at bounding box center [352, 320] width 5 height 5
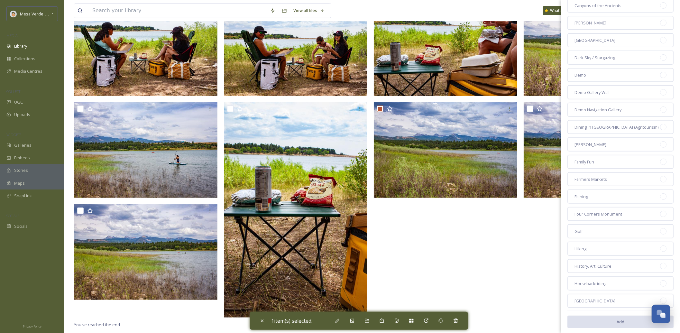
scroll to position [368, 0]
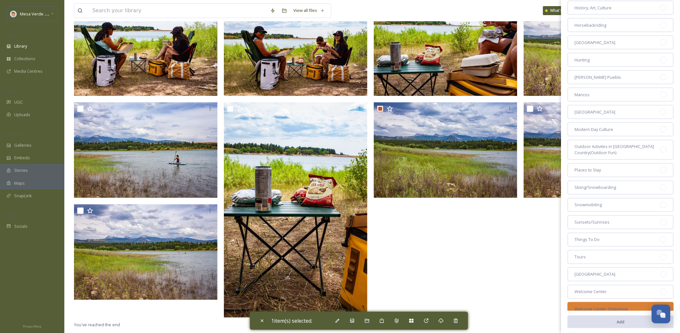
click at [660, 306] on div at bounding box center [663, 309] width 6 height 6
click at [613, 319] on button "Add" at bounding box center [620, 321] width 106 height 13
checkbox input "false"
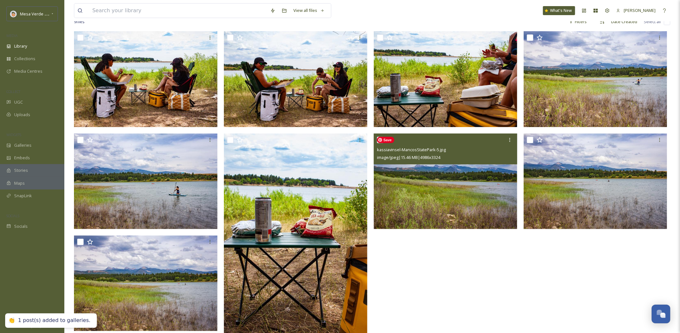
scroll to position [0, 0]
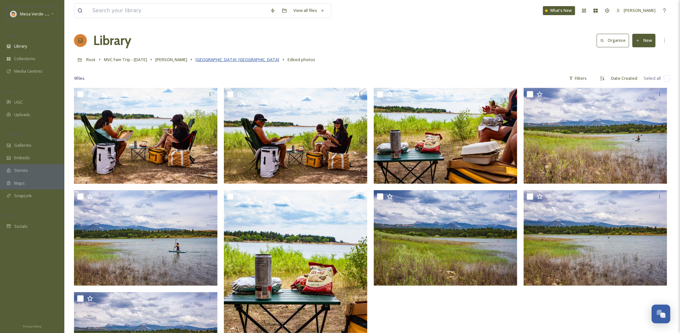
click at [210, 60] on span "Mancos State Park, CO" at bounding box center [238, 60] width 84 height 6
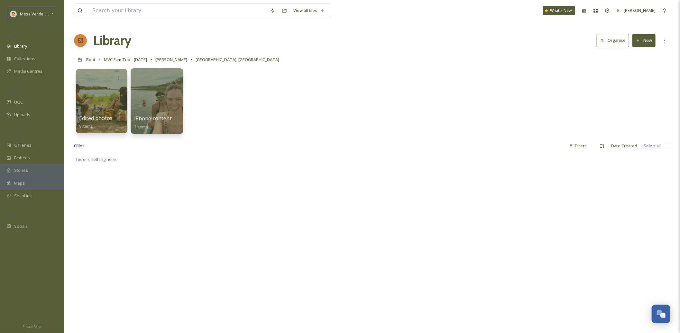
click at [174, 90] on div at bounding box center [157, 101] width 52 height 66
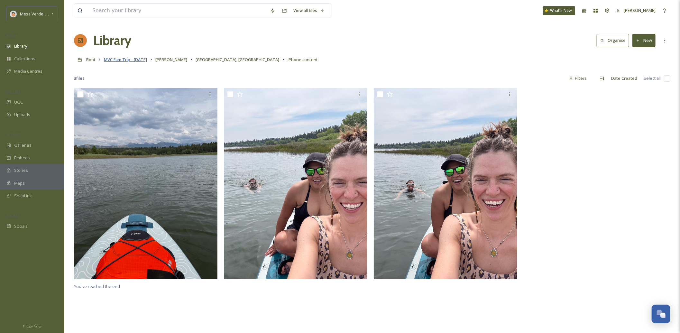
click at [145, 60] on span "MVC Fam Trip - [DATE]" at bounding box center [125, 60] width 43 height 6
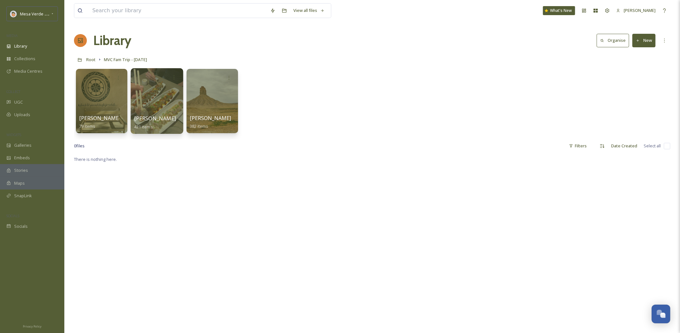
click at [161, 120] on span "Giselle Coronado" at bounding box center [155, 118] width 42 height 7
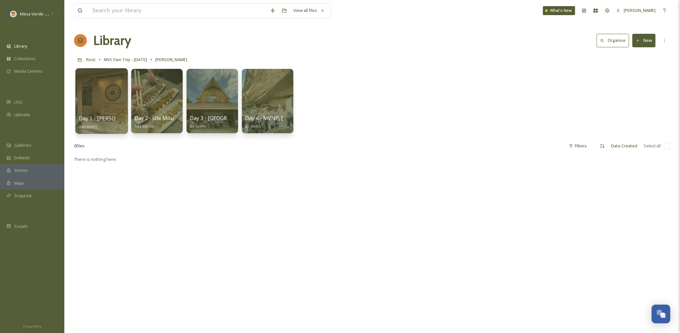
click at [104, 119] on span "Day 1 - Dolores, Cortez, Kelly's Place" at bounding box center [161, 118] width 164 height 7
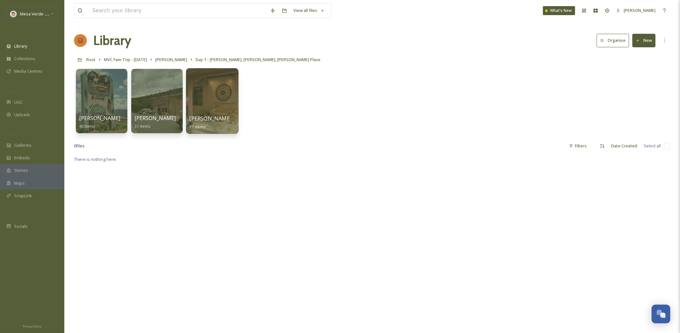
click at [212, 119] on span "Kelly Place" at bounding box center [217, 118] width 56 height 7
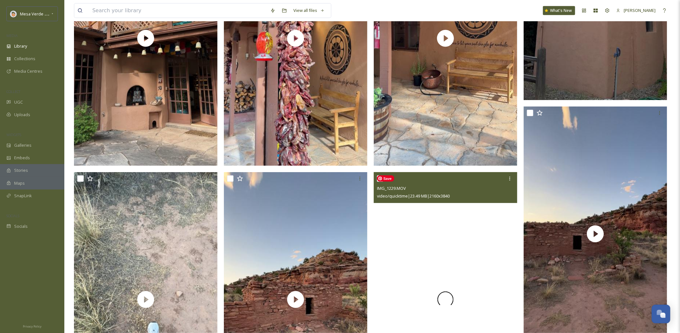
scroll to position [2070, 0]
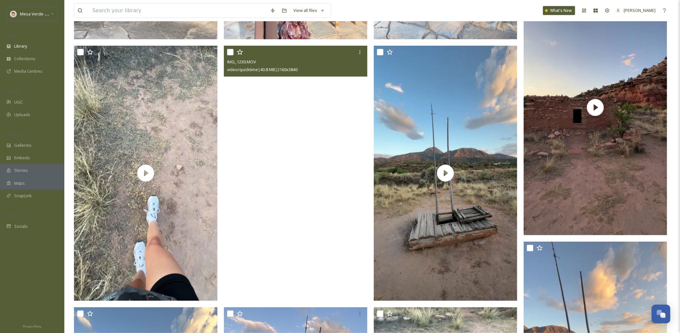
click at [289, 201] on video "IMG_1230.MOV" at bounding box center [295, 173] width 143 height 255
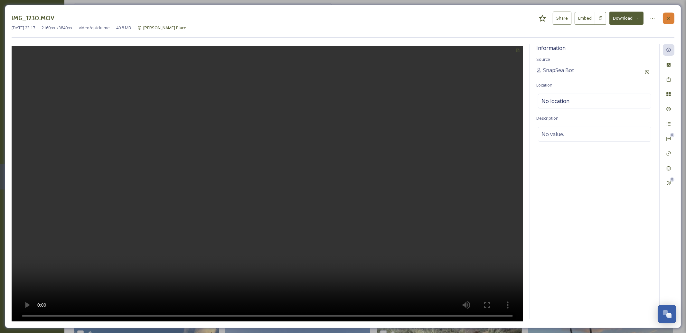
click at [668, 18] on icon at bounding box center [668, 18] width 3 height 3
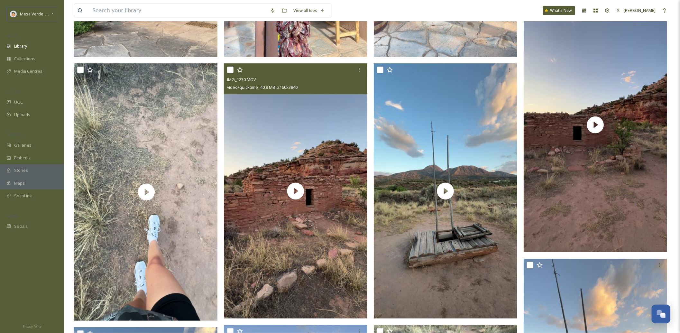
click at [231, 72] on input "checkbox" at bounding box center [230, 70] width 6 height 6
checkbox input "true"
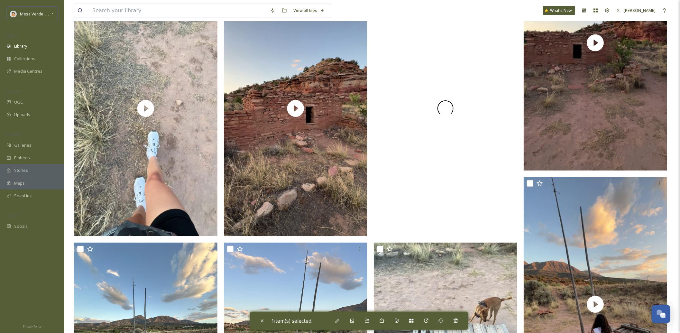
scroll to position [2292, 0]
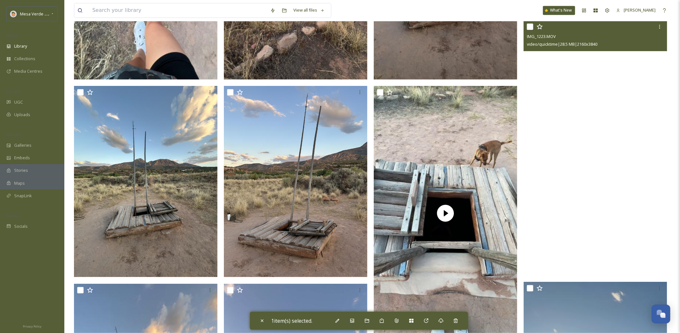
click at [605, 154] on video "IMG_1223.MOV" at bounding box center [595, 147] width 143 height 255
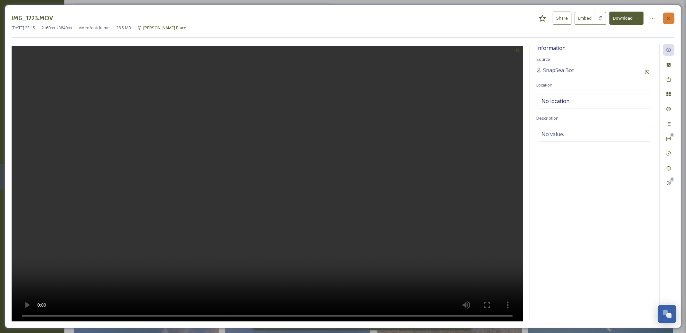
click at [671, 21] on div at bounding box center [668, 19] width 12 height 12
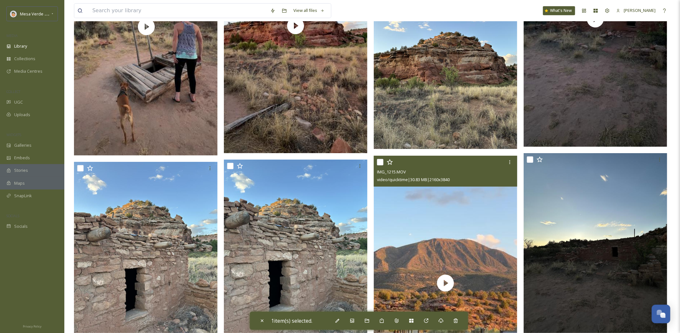
scroll to position [2860, 0]
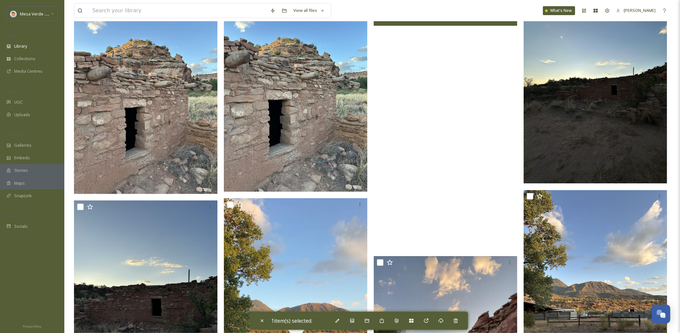
click at [430, 217] on video "IMG_1215.MOV" at bounding box center [445, 122] width 143 height 255
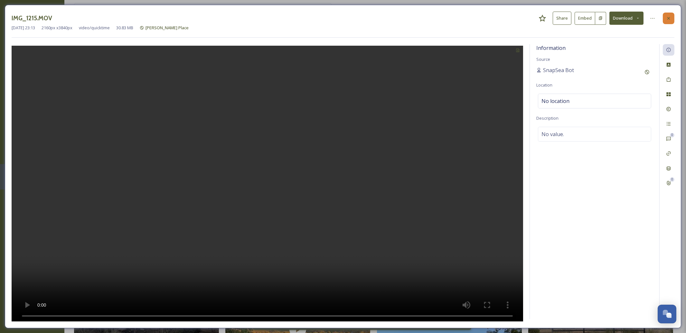
click at [670, 22] on div at bounding box center [668, 19] width 12 height 12
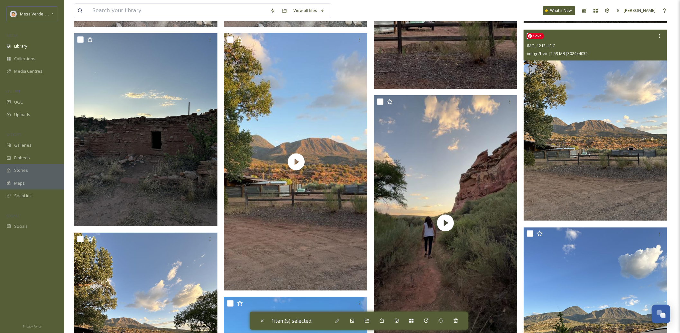
scroll to position [3106, 0]
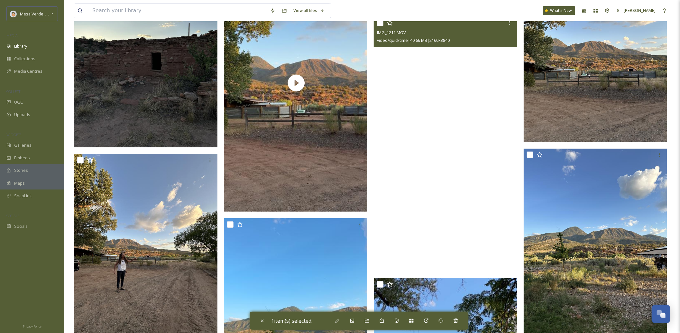
click at [459, 183] on video "IMG_1211.MOV" at bounding box center [445, 143] width 143 height 255
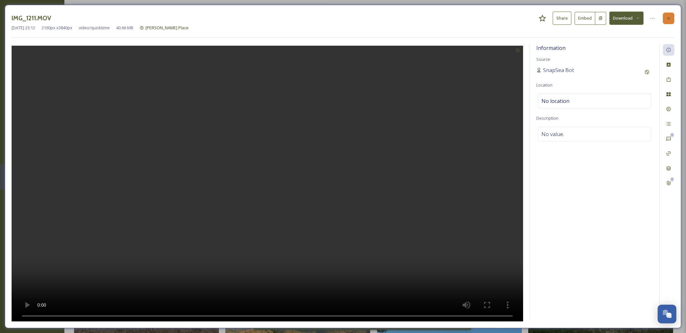
click at [671, 23] on div at bounding box center [668, 19] width 12 height 12
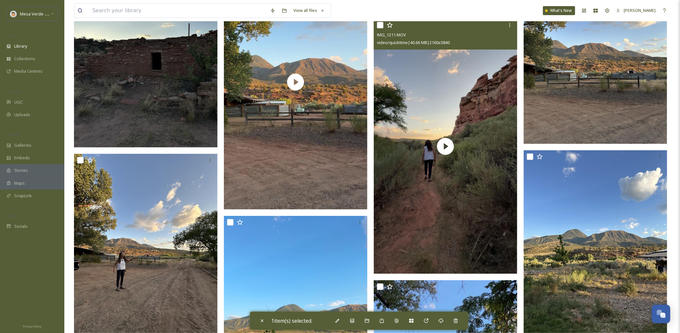
click at [382, 26] on input "checkbox" at bounding box center [380, 25] width 6 height 6
checkbox input "true"
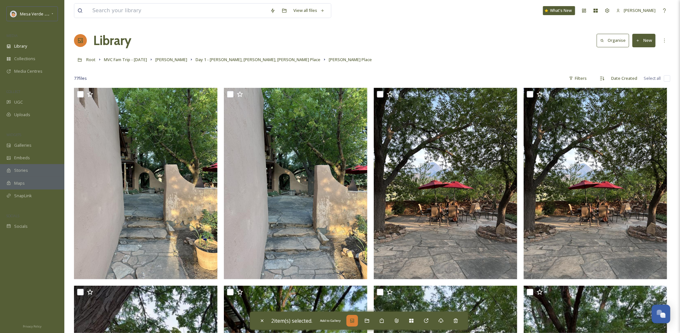
click at [355, 320] on icon at bounding box center [352, 320] width 5 height 5
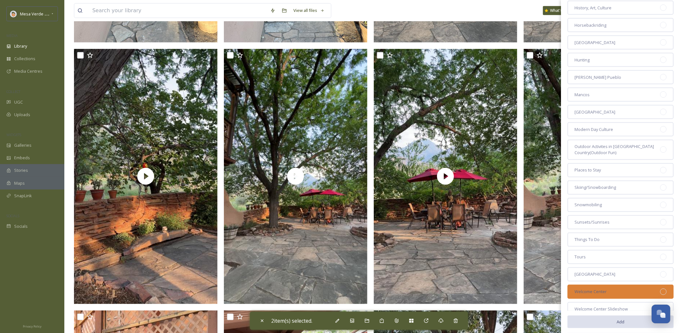
scroll to position [329, 0]
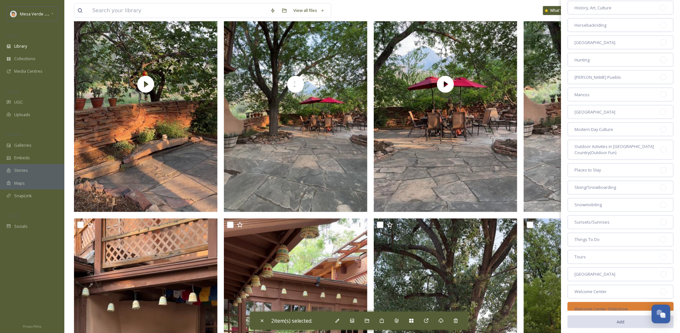
click at [617, 306] on span "Welcome Center Slideshow" at bounding box center [601, 309] width 53 height 6
click at [621, 316] on button "Add" at bounding box center [620, 321] width 106 height 13
checkbox input "false"
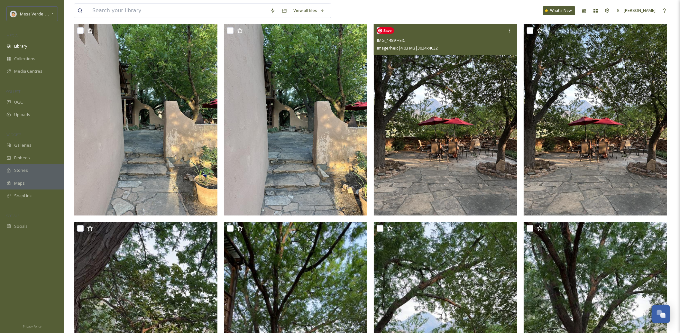
scroll to position [0, 0]
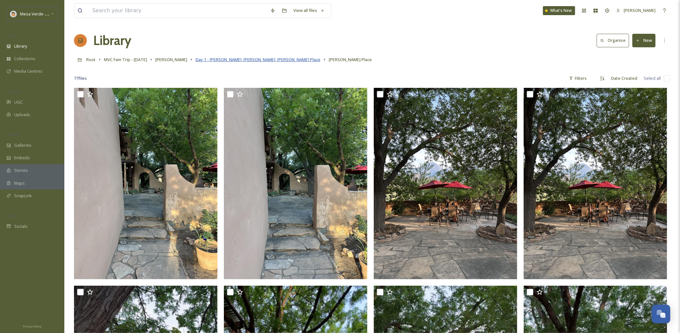
click at [257, 61] on span "Day 1 - Dolores, Cortez, Kelly's Place" at bounding box center [258, 60] width 125 height 6
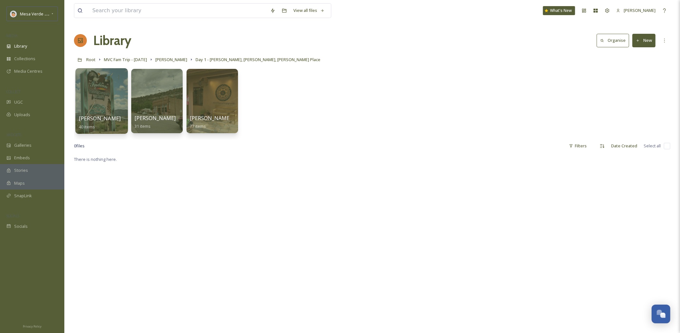
click at [101, 95] on div at bounding box center [101, 101] width 52 height 66
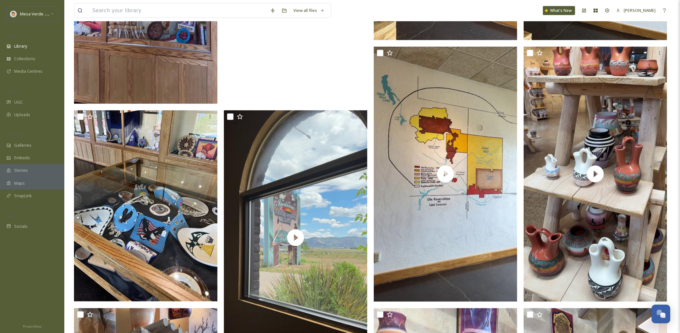
scroll to position [520, 0]
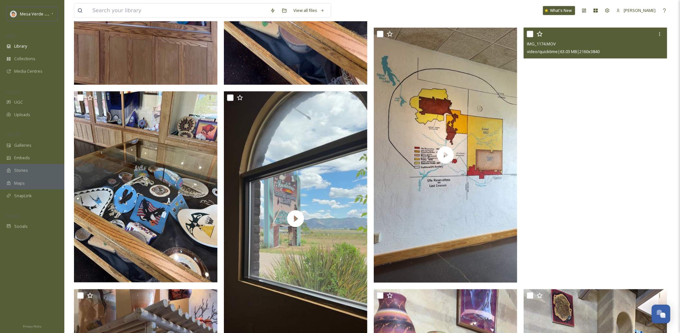
click at [615, 201] on video "IMG_1174.MOV" at bounding box center [595, 155] width 143 height 255
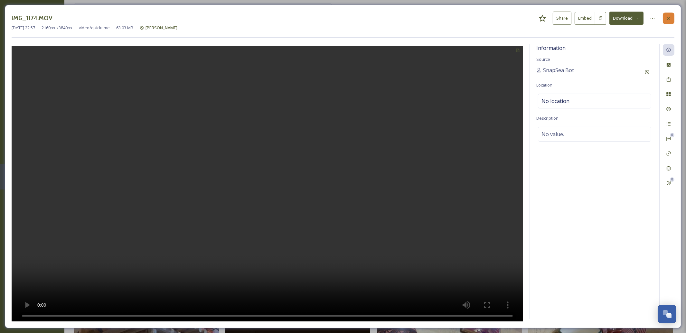
click at [668, 16] on icon at bounding box center [668, 18] width 5 height 5
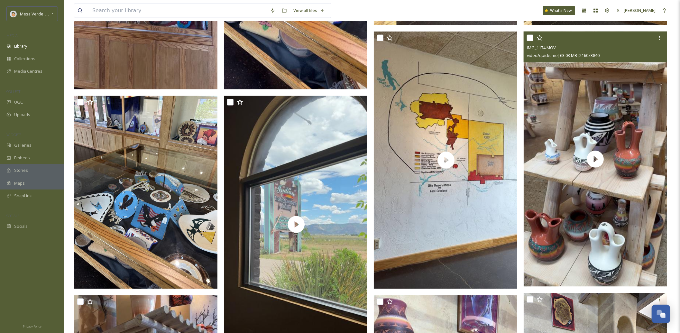
click at [530, 38] on input "checkbox" at bounding box center [530, 38] width 6 height 6
checkbox input "true"
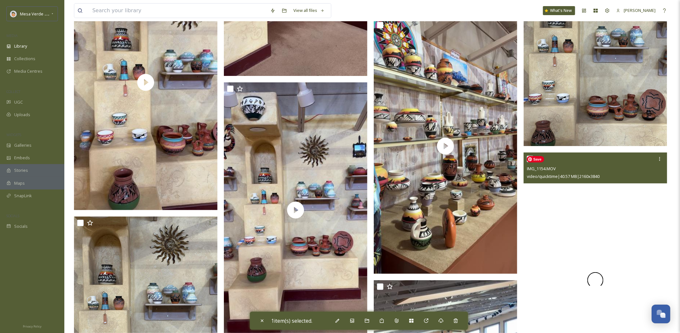
scroll to position [1512, 0]
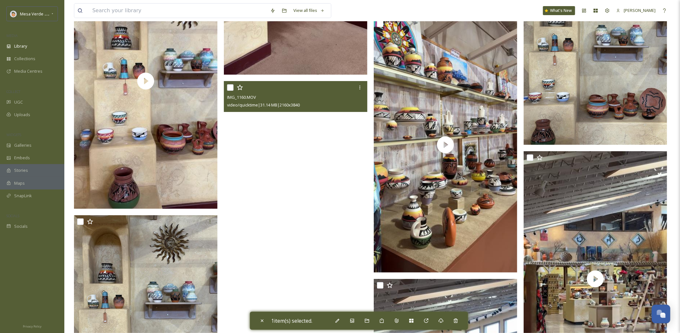
click at [311, 224] on video "IMG_1160.MOV" at bounding box center [295, 208] width 143 height 255
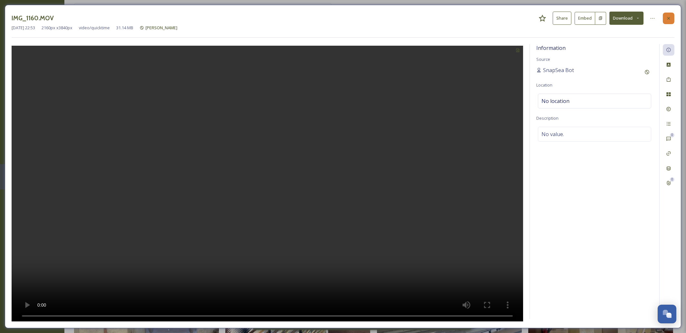
click at [670, 20] on icon at bounding box center [668, 18] width 5 height 5
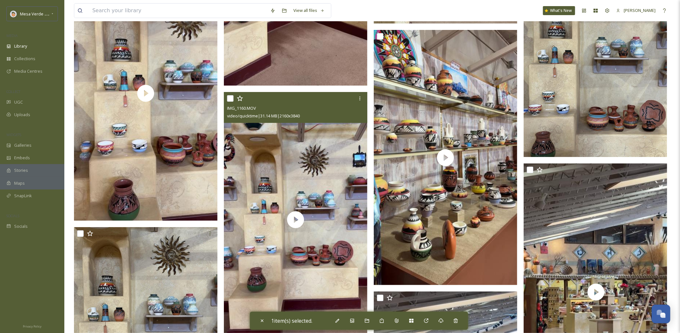
click at [233, 97] on input "checkbox" at bounding box center [230, 98] width 6 height 6
checkbox input "true"
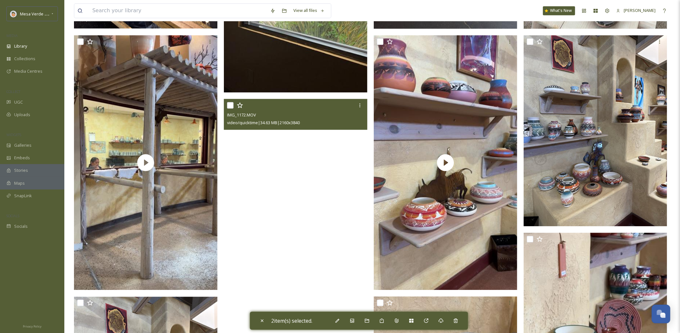
scroll to position [707, 0]
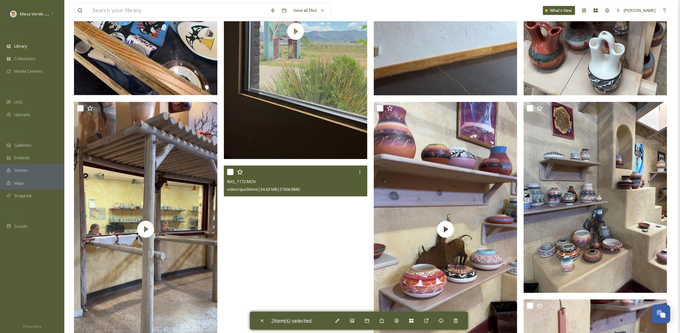
click at [302, 213] on video "IMG_1172.MOV" at bounding box center [295, 293] width 143 height 255
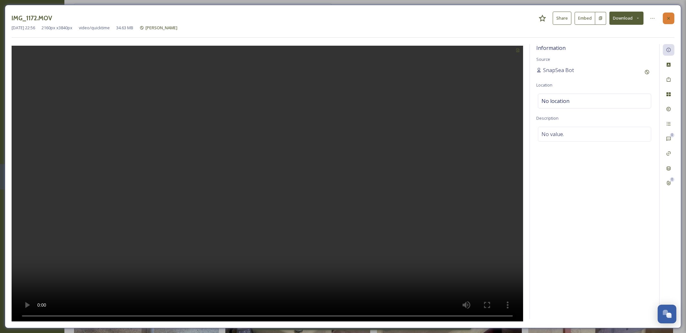
click at [667, 18] on icon at bounding box center [668, 18] width 5 height 5
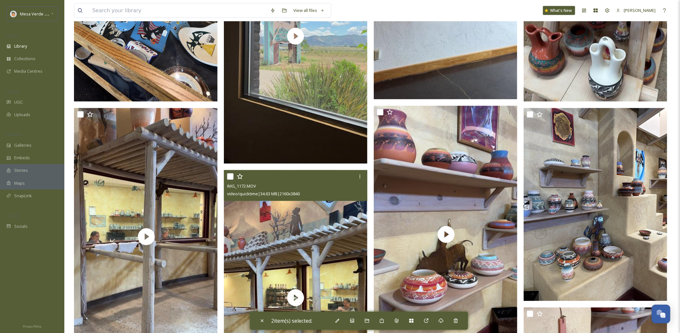
click at [230, 176] on input "checkbox" at bounding box center [230, 176] width 6 height 6
checkbox input "true"
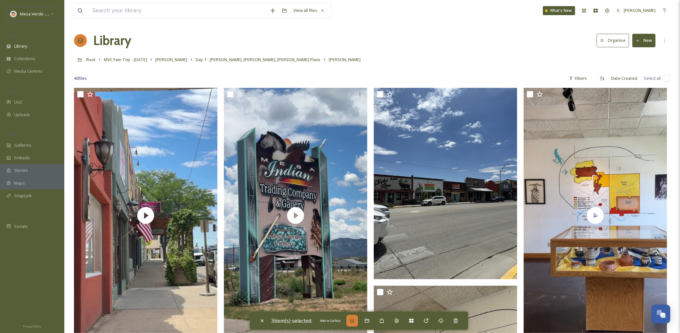
click at [354, 320] on div "Add to Gallery" at bounding box center [352, 321] width 12 height 12
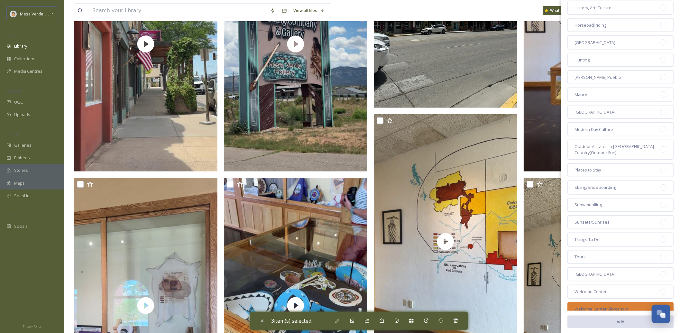
scroll to position [175, 0]
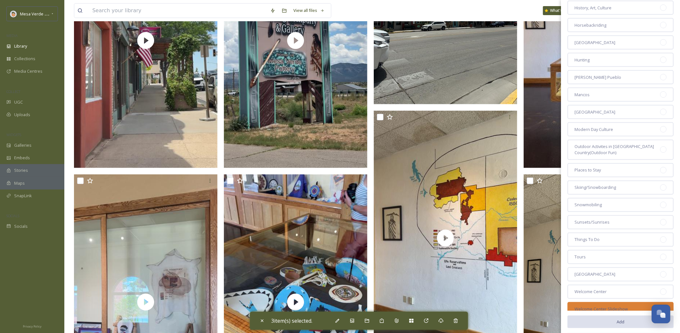
click at [637, 302] on div "Welcome Center Slideshow" at bounding box center [620, 309] width 106 height 14
click at [616, 318] on button "Add" at bounding box center [620, 321] width 106 height 13
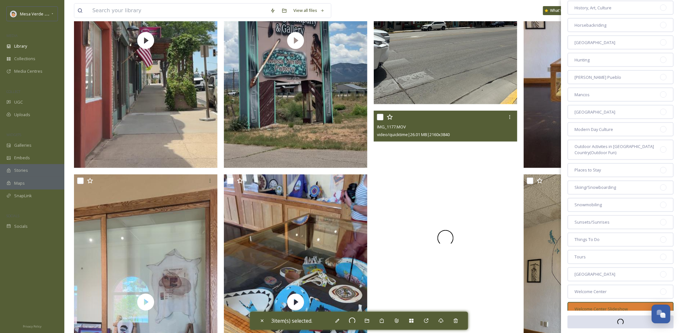
checkbox input "false"
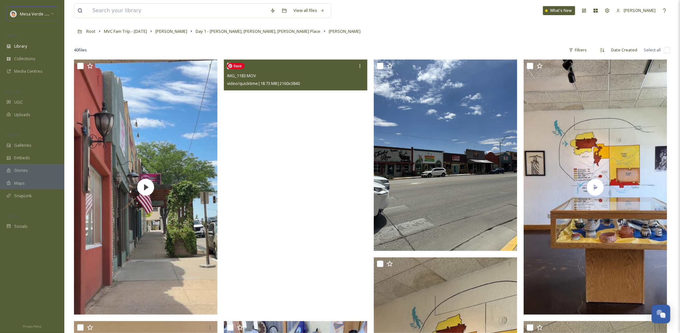
scroll to position [0, 0]
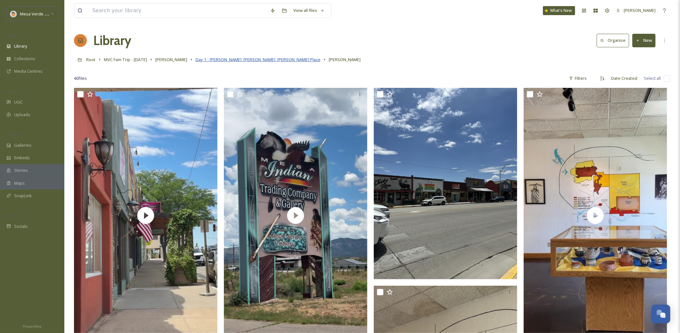
click at [237, 60] on span "Day 1 - Dolores, Cortez, Kelly's Place" at bounding box center [258, 60] width 125 height 6
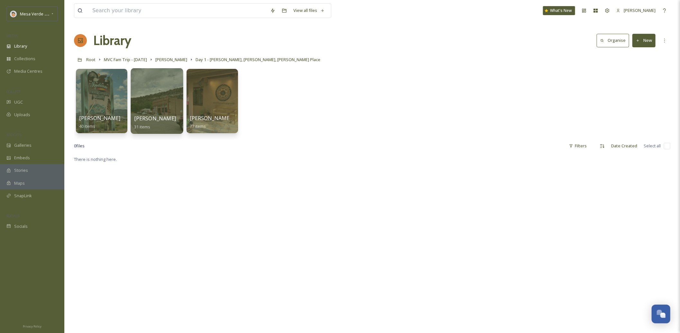
click at [171, 96] on div at bounding box center [157, 101] width 52 height 66
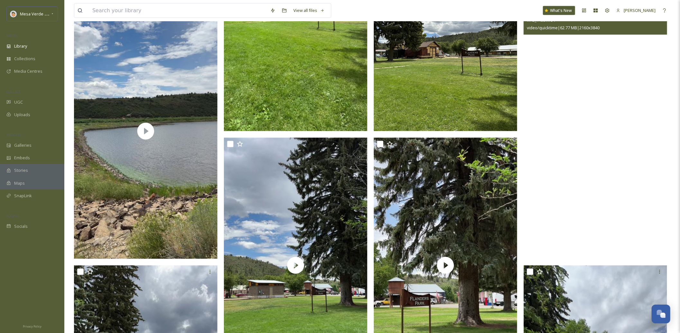
scroll to position [450, 0]
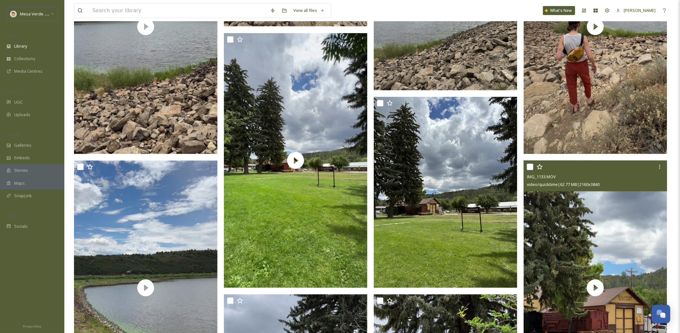
click at [531, 170] on input "checkbox" at bounding box center [530, 167] width 6 height 6
checkbox input "true"
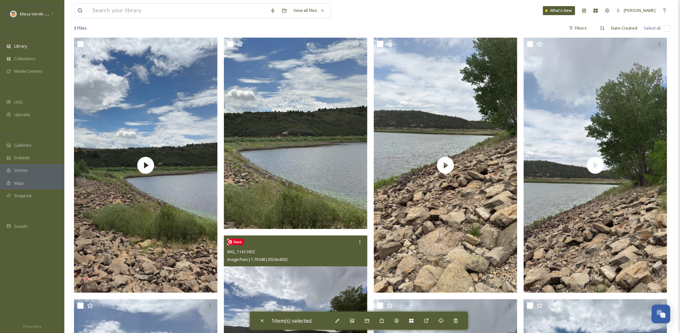
scroll to position [34, 0]
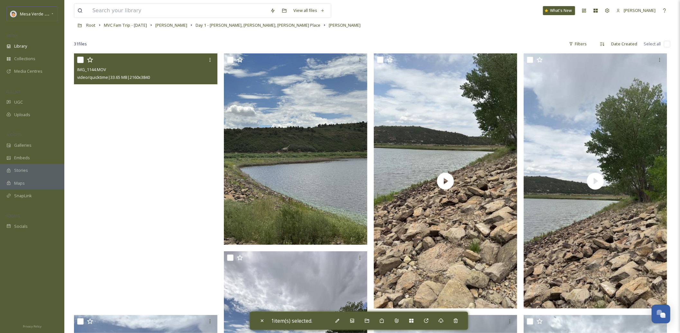
click at [161, 146] on video "IMG_1144.MOV" at bounding box center [145, 180] width 143 height 255
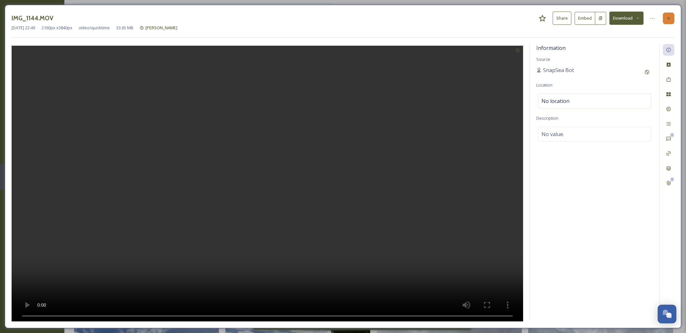
click at [665, 20] on div at bounding box center [668, 19] width 12 height 12
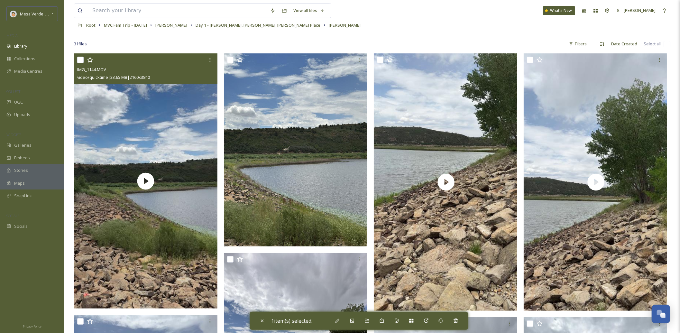
click at [82, 62] on input "checkbox" at bounding box center [80, 60] width 6 height 6
checkbox input "true"
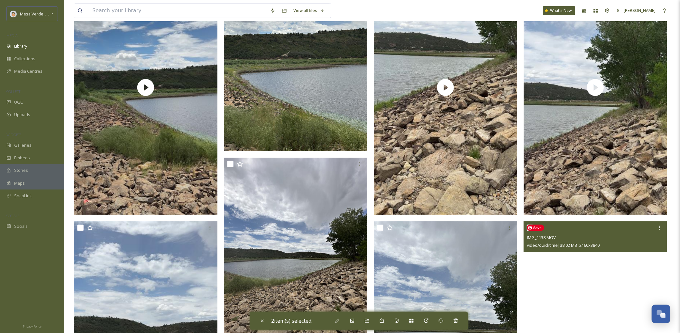
scroll to position [129, 0]
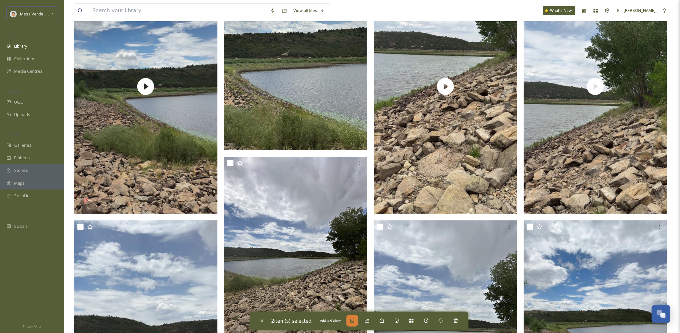
click at [354, 320] on icon at bounding box center [352, 321] width 4 height 4
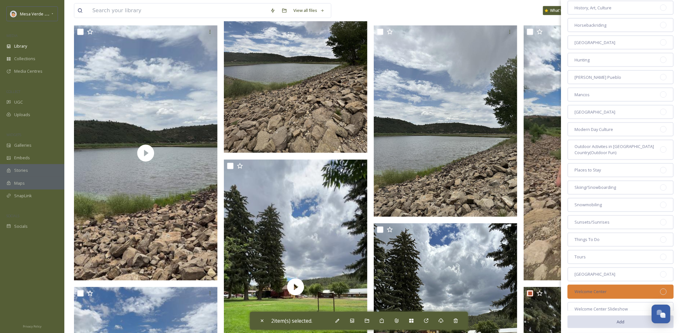
scroll to position [447, 0]
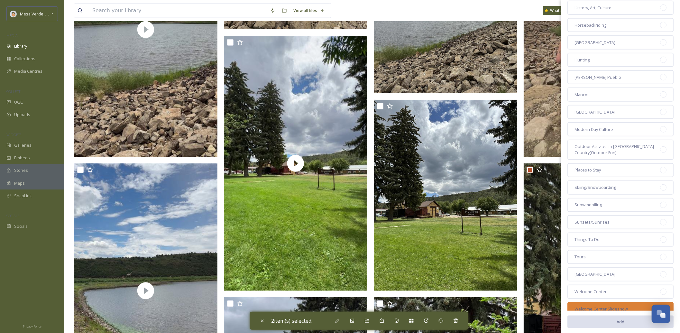
click at [622, 306] on span "Welcome Center Slideshow" at bounding box center [601, 309] width 53 height 6
click at [618, 316] on button "Add" at bounding box center [620, 321] width 106 height 13
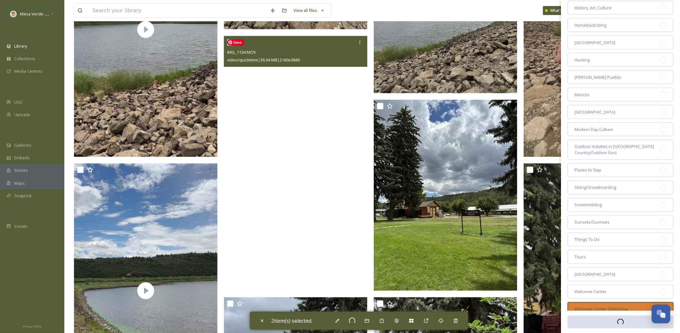
checkbox input "false"
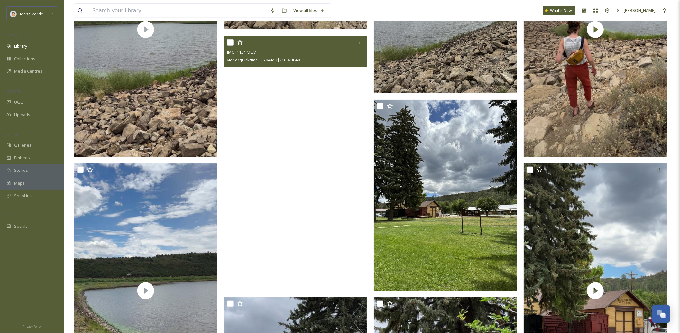
scroll to position [0, 0]
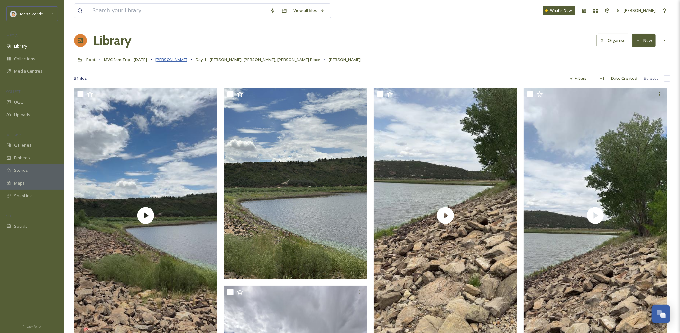
click at [180, 62] on span "Giselle Coronado" at bounding box center [171, 60] width 32 height 6
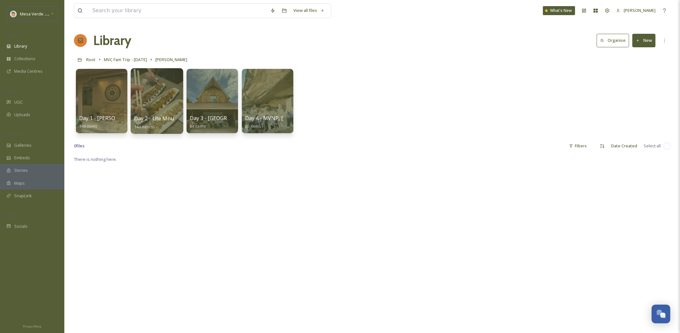
click at [153, 99] on div at bounding box center [157, 101] width 52 height 66
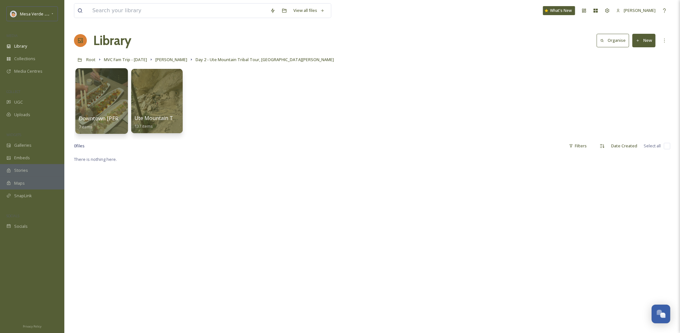
click at [91, 96] on div at bounding box center [101, 101] width 52 height 66
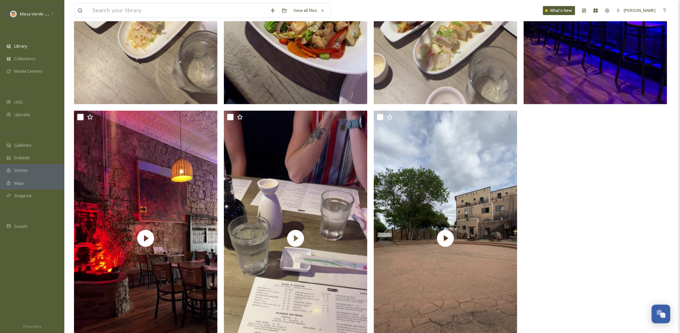
scroll to position [282, 0]
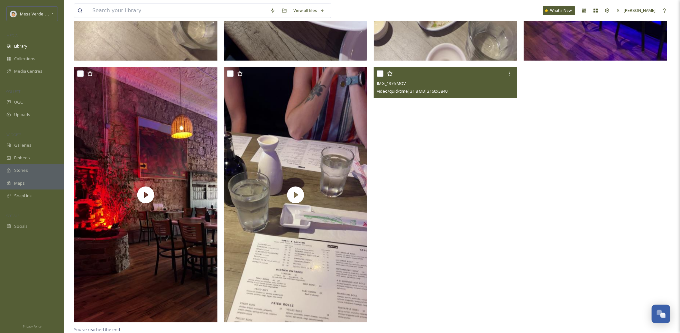
click at [464, 207] on video "IMG_1376.MOV" at bounding box center [445, 194] width 143 height 255
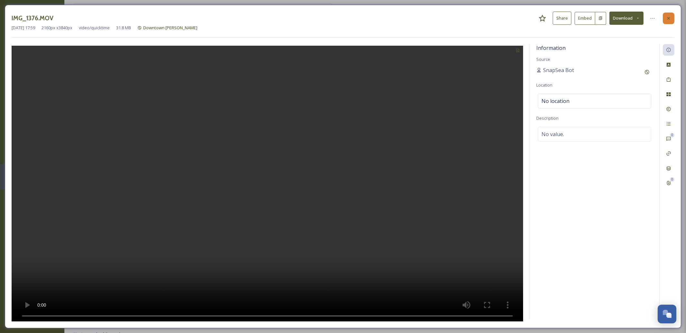
click at [668, 17] on icon at bounding box center [668, 18] width 5 height 5
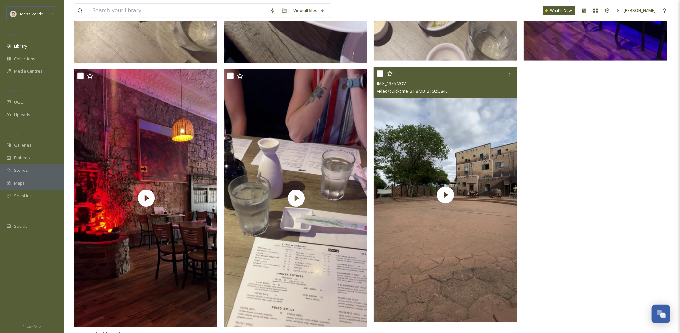
click at [382, 74] on input "checkbox" at bounding box center [380, 73] width 6 height 6
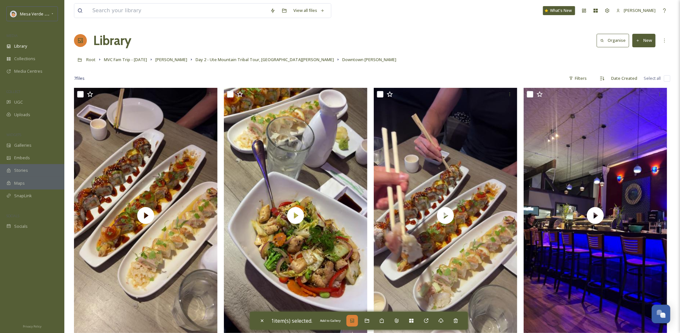
click at [354, 320] on icon at bounding box center [352, 321] width 4 height 4
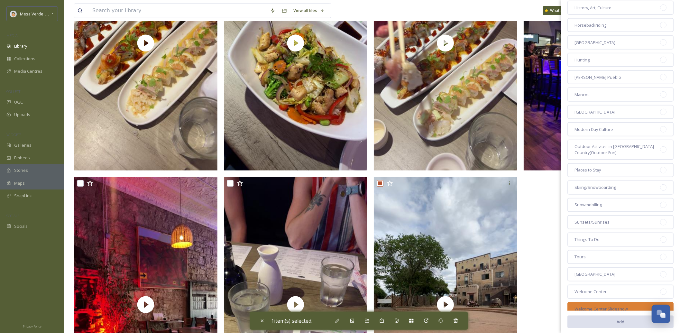
scroll to position [282, 0]
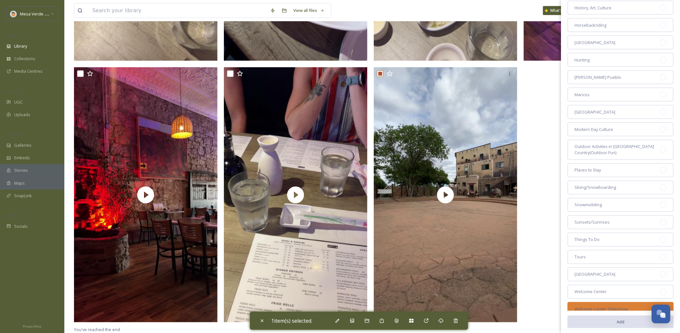
click at [636, 302] on div "Welcome Center Slideshow" at bounding box center [620, 309] width 106 height 14
click at [616, 319] on button "Add" at bounding box center [620, 321] width 106 height 13
checkbox input "false"
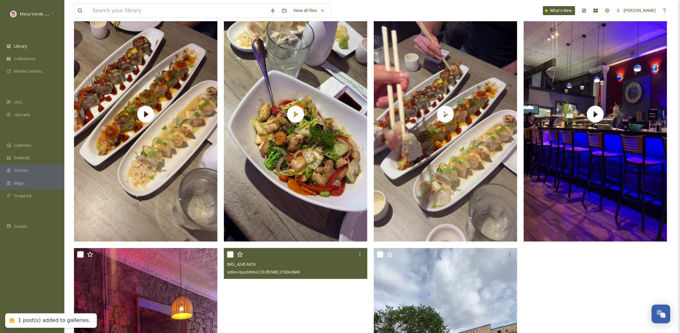
scroll to position [0, 0]
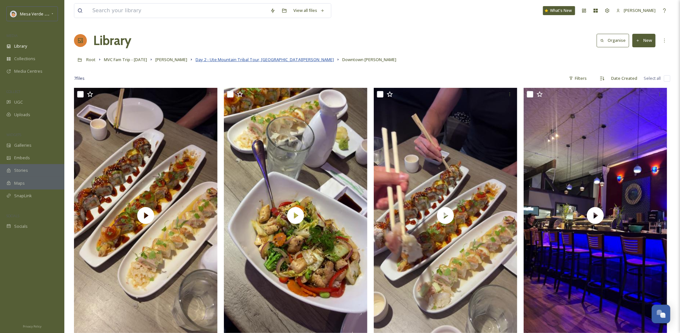
click at [286, 62] on span "Day 2 - Ute Mountain Tribal Tour, Downtown Cortez" at bounding box center [265, 60] width 138 height 6
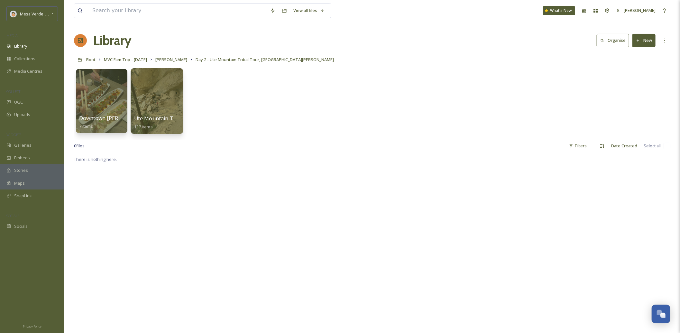
click at [159, 85] on div at bounding box center [157, 101] width 52 height 66
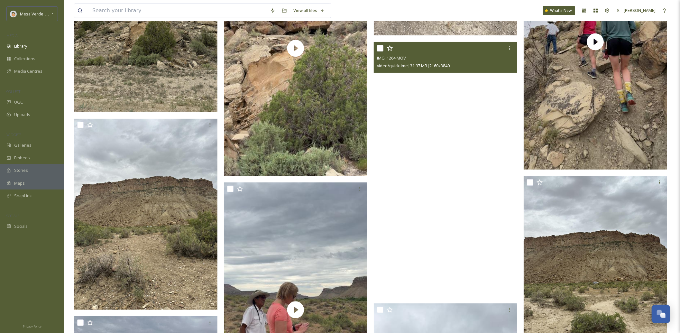
scroll to position [6310, 0]
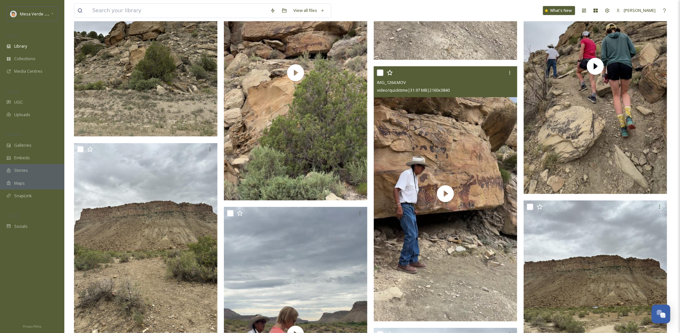
click at [380, 71] on input "checkbox" at bounding box center [380, 72] width 6 height 6
checkbox input "true"
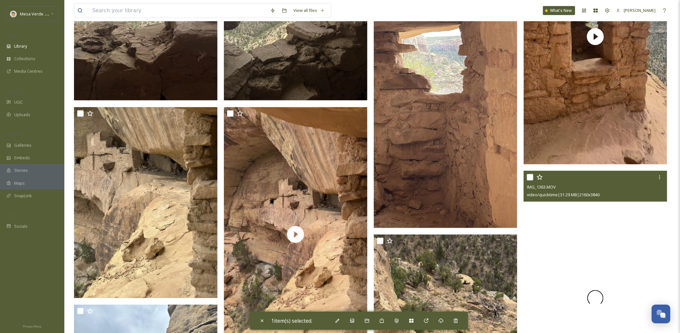
scroll to position [294, 0]
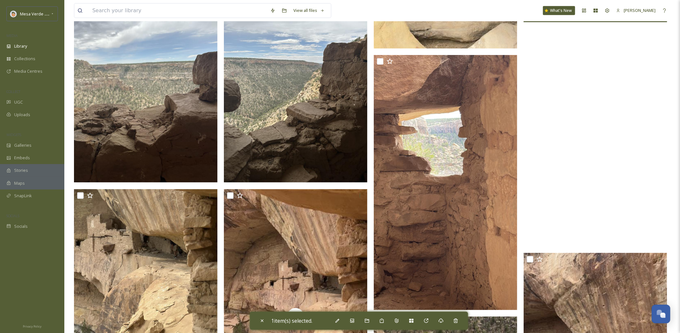
click at [604, 195] on video "IMG_1369.MOV" at bounding box center [595, 118] width 143 height 255
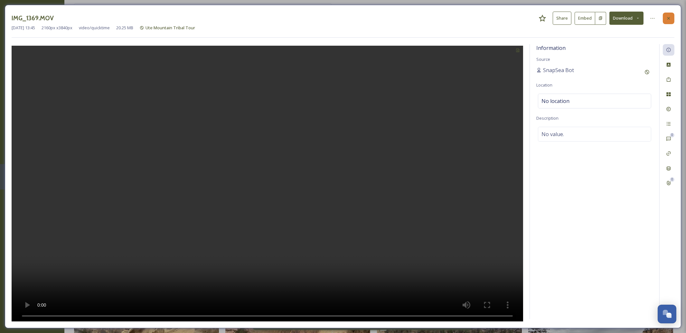
click at [669, 18] on icon at bounding box center [668, 18] width 5 height 5
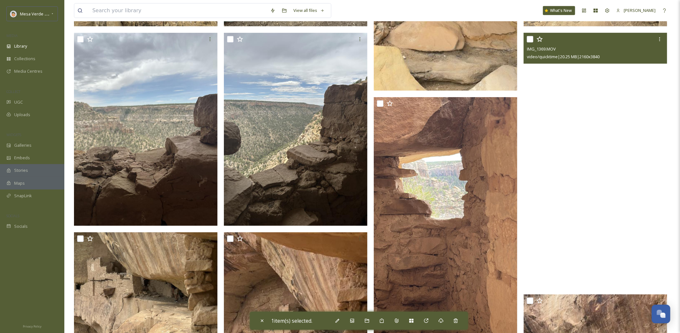
scroll to position [253, 0]
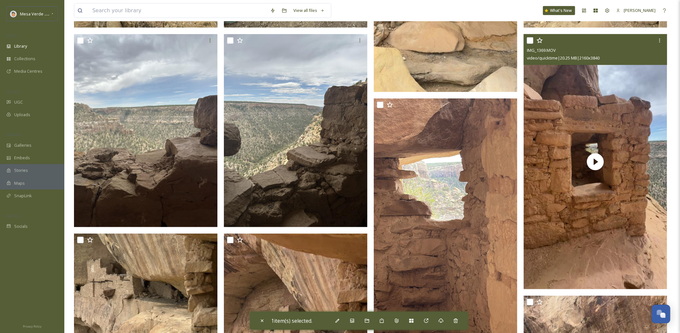
click at [532, 42] on input "checkbox" at bounding box center [530, 40] width 6 height 6
checkbox input "true"
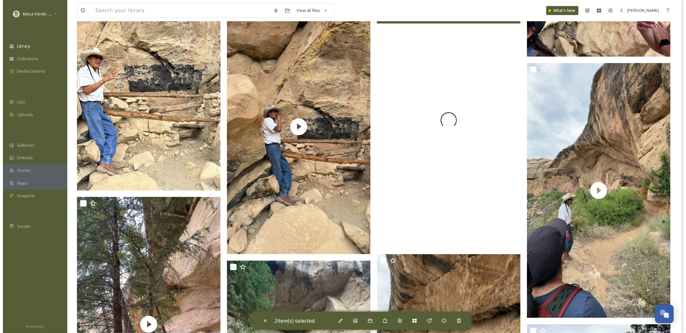
scroll to position [1924, 0]
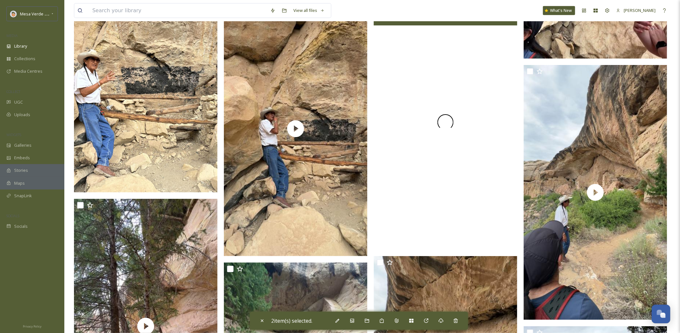
click at [443, 127] on span at bounding box center [445, 122] width 17 height 17
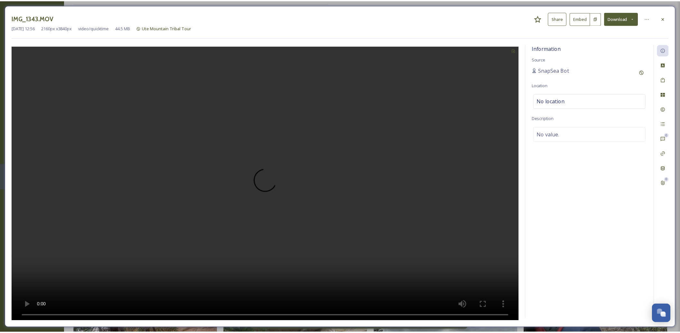
scroll to position [1940, 0]
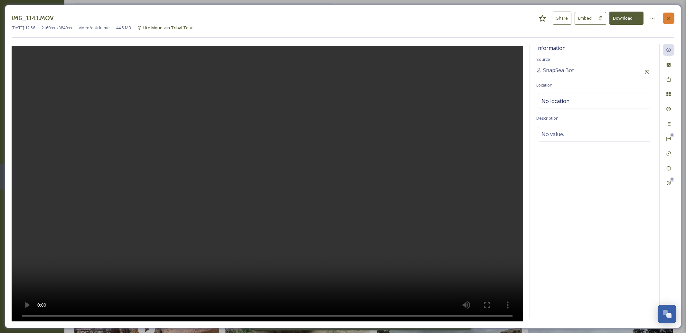
click at [670, 20] on icon at bounding box center [668, 18] width 5 height 5
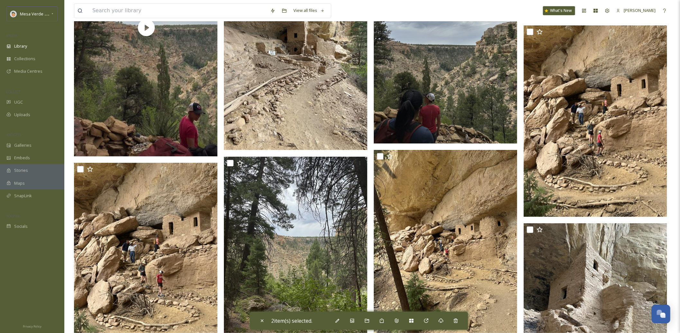
scroll to position [2498, 0]
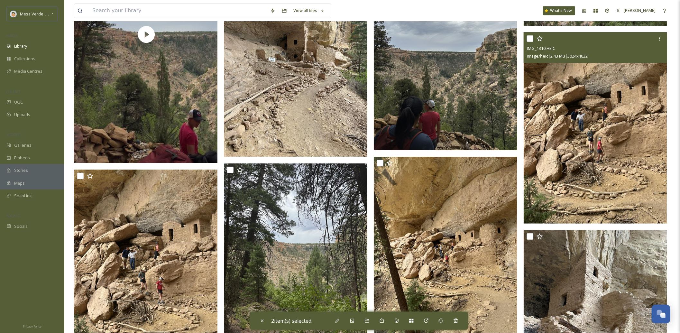
click at [530, 39] on input "checkbox" at bounding box center [530, 38] width 6 height 6
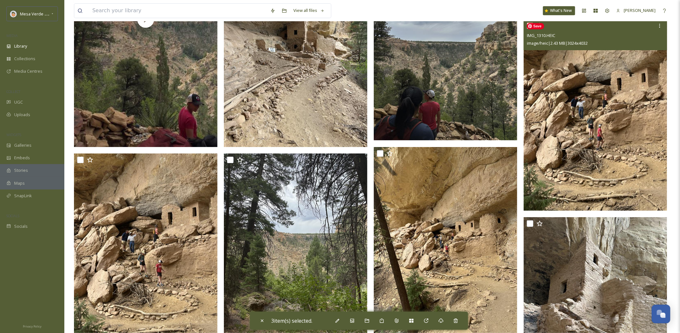
scroll to position [2457, 0]
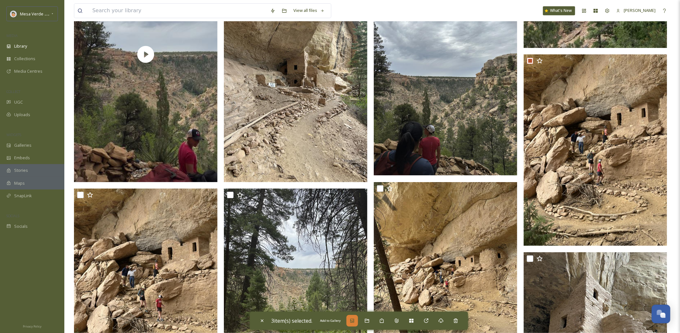
click at [354, 320] on icon at bounding box center [352, 320] width 5 height 5
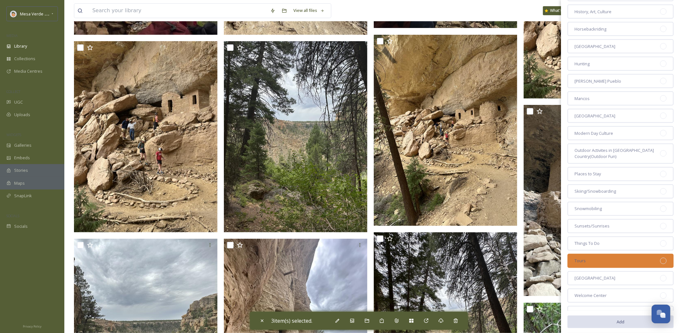
scroll to position [368, 0]
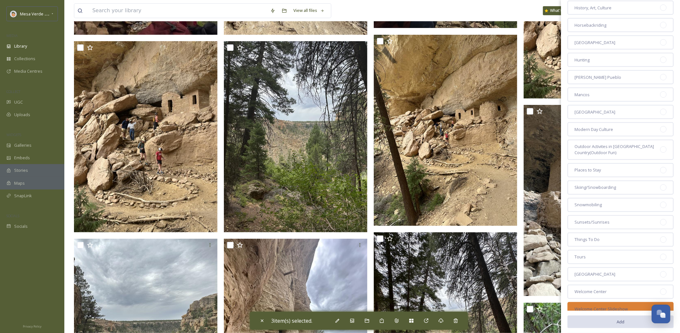
click at [620, 306] on span "Welcome Center Slideshow" at bounding box center [601, 309] width 53 height 6
click at [599, 315] on button "Add" at bounding box center [620, 321] width 106 height 13
checkbox input "false"
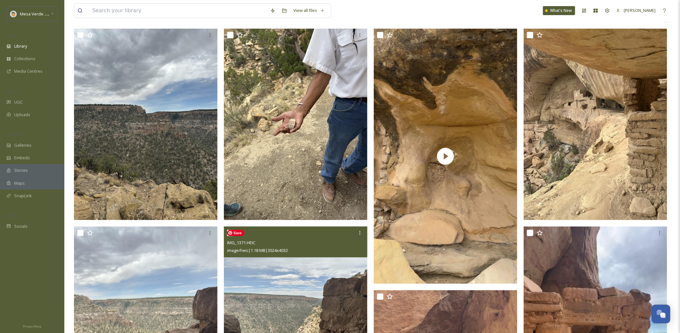
scroll to position [0, 0]
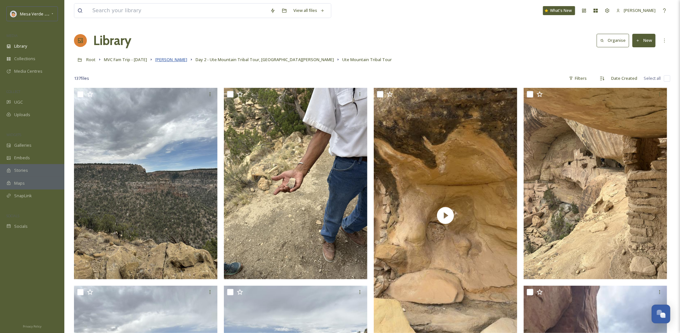
click at [180, 60] on span "Giselle Coronado" at bounding box center [171, 60] width 32 height 6
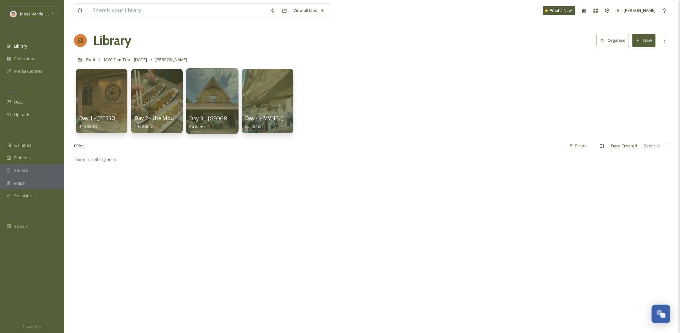
click at [211, 90] on div at bounding box center [212, 101] width 52 height 66
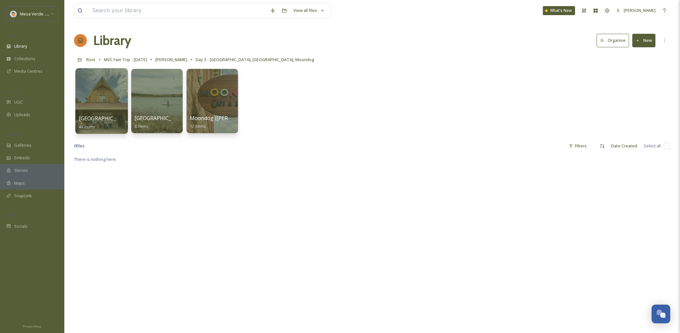
click at [106, 88] on div at bounding box center [101, 101] width 52 height 66
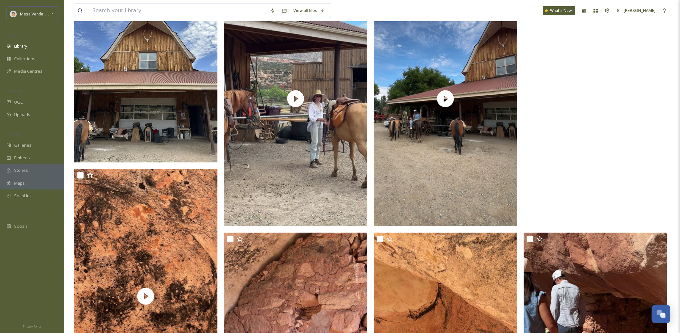
scroll to position [191, 0]
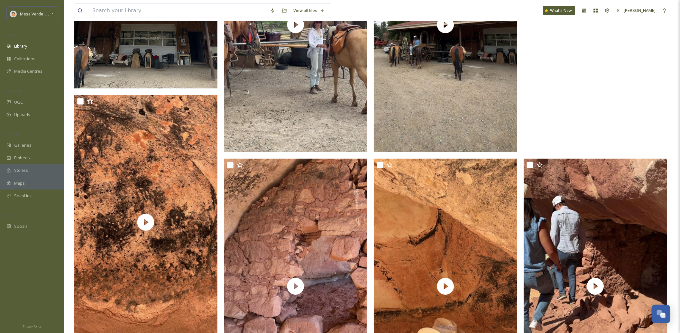
click at [567, 90] on video "IMG_1426.MOV" at bounding box center [595, 24] width 143 height 255
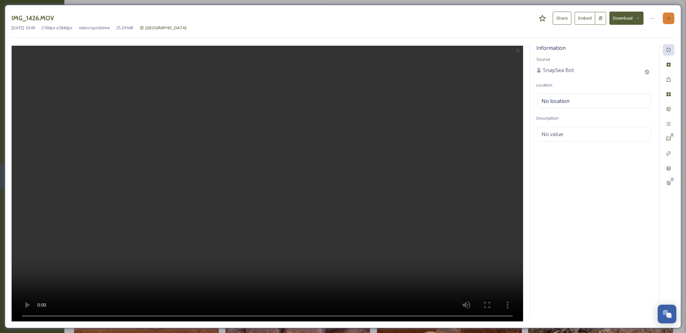
click at [671, 22] on div at bounding box center [668, 19] width 12 height 12
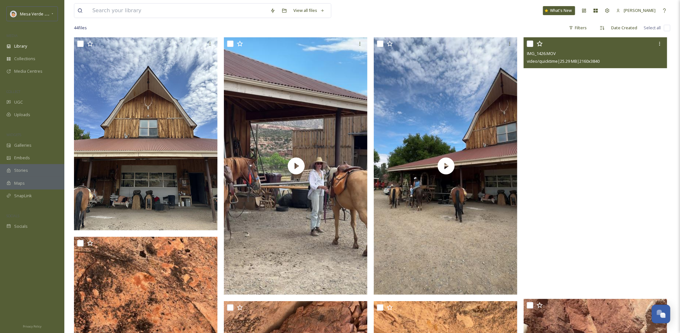
scroll to position [50, 0]
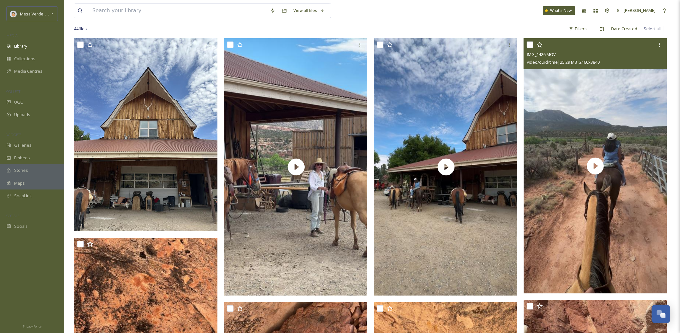
click at [530, 45] on input "checkbox" at bounding box center [530, 44] width 6 height 6
checkbox input "true"
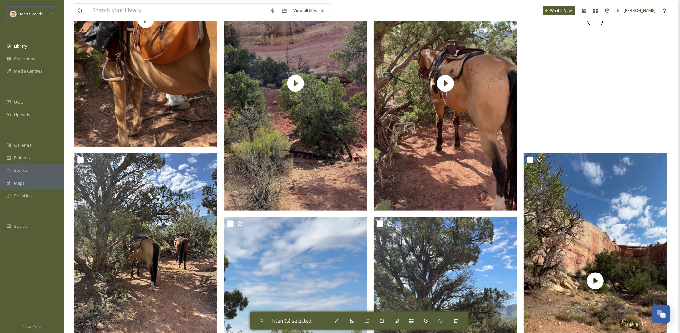
scroll to position [1406, 0]
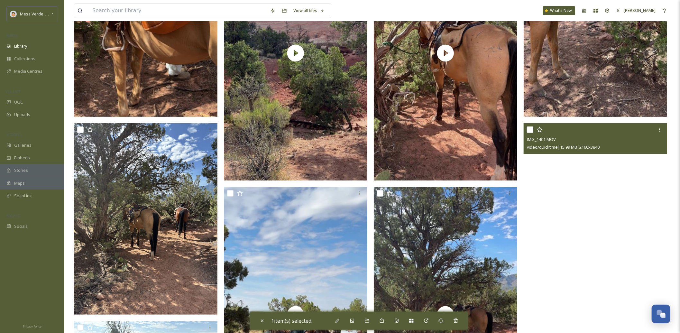
click at [600, 185] on video "IMG_1401.MOV" at bounding box center [595, 250] width 143 height 255
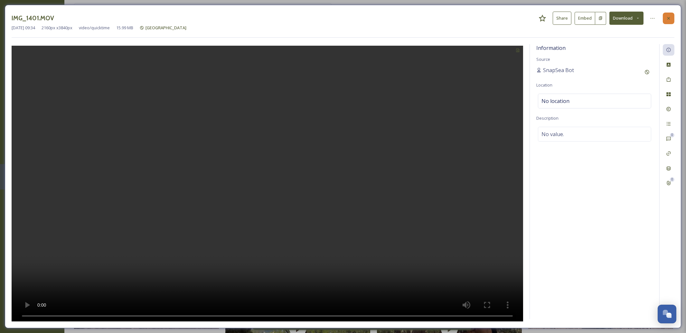
click at [671, 20] on div at bounding box center [668, 19] width 12 height 12
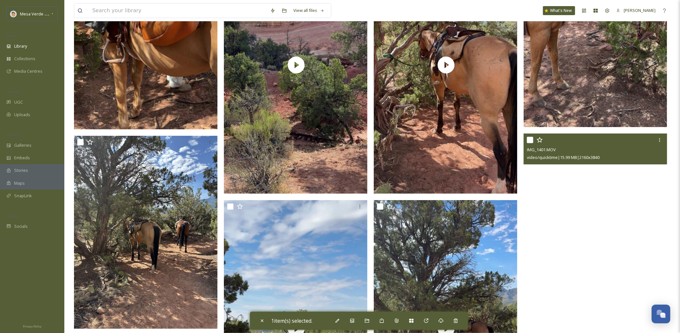
click at [581, 203] on video "IMG_1401.MOV" at bounding box center [595, 261] width 143 height 255
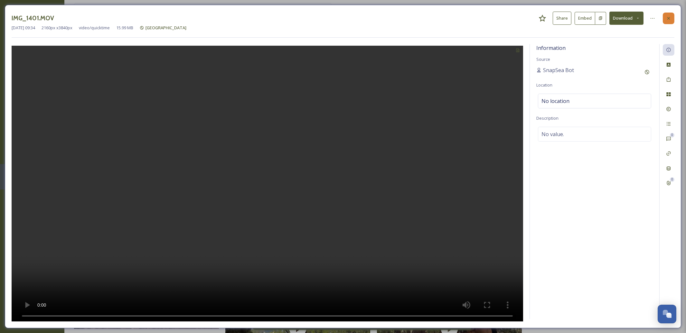
click at [666, 20] on icon at bounding box center [668, 18] width 5 height 5
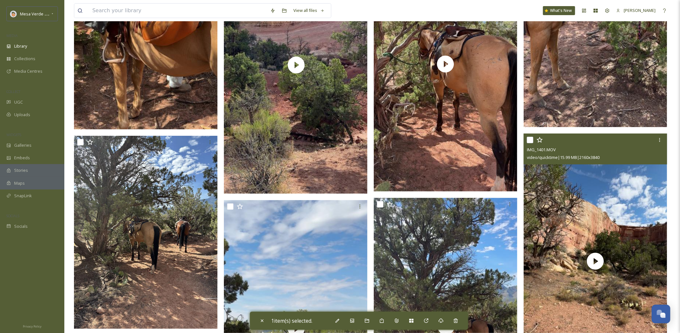
click at [531, 141] on input "checkbox" at bounding box center [530, 140] width 6 height 6
checkbox input "true"
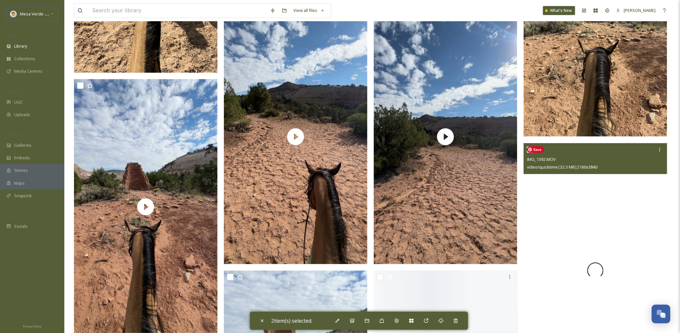
scroll to position [1945, 0]
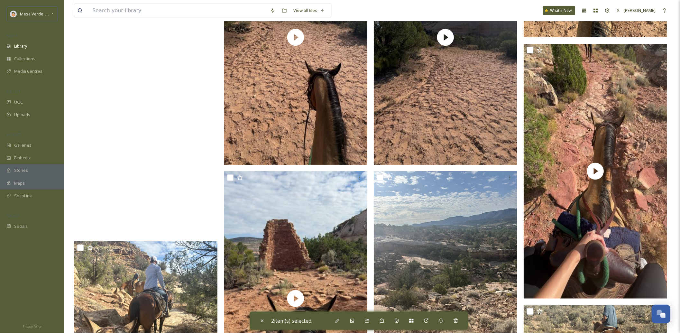
click at [107, 158] on video "IMG_1395.MOV" at bounding box center [145, 107] width 143 height 255
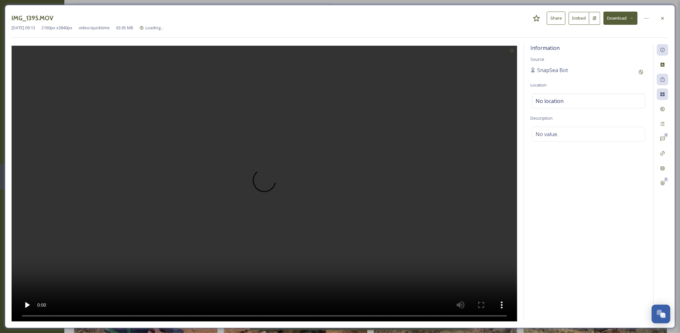
scroll to position [1683, 0]
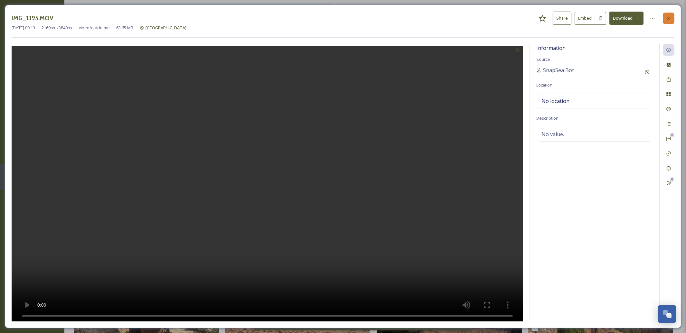
click at [670, 19] on icon at bounding box center [668, 18] width 5 height 5
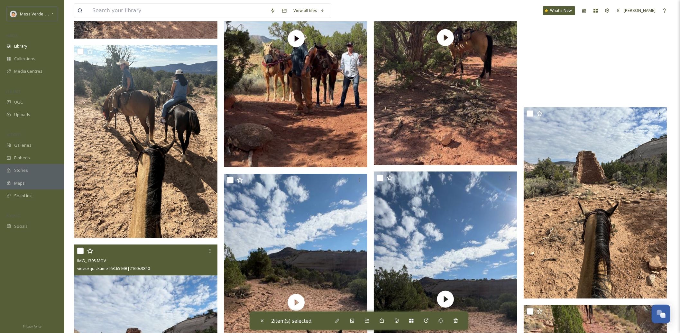
scroll to position [1796, 0]
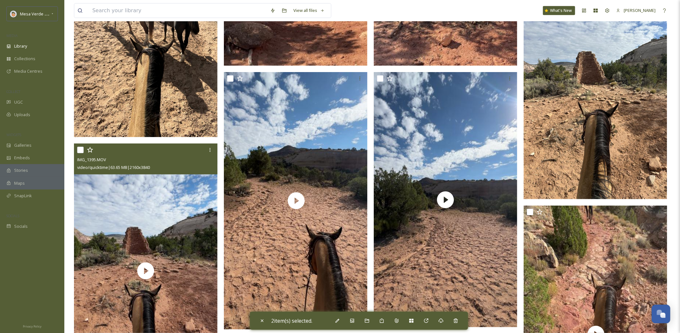
click at [80, 149] on input "checkbox" at bounding box center [80, 150] width 6 height 6
checkbox input "true"
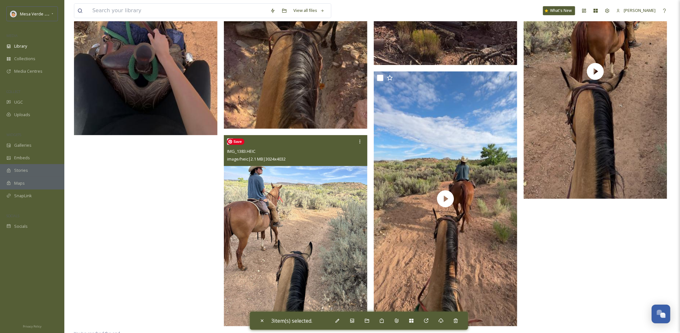
scroll to position [2508, 0]
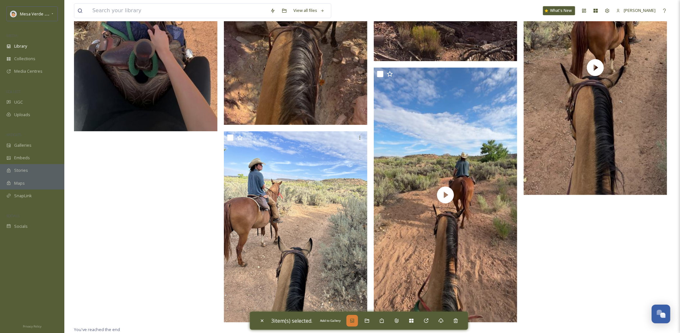
click at [353, 320] on div "Add to Gallery" at bounding box center [352, 321] width 12 height 12
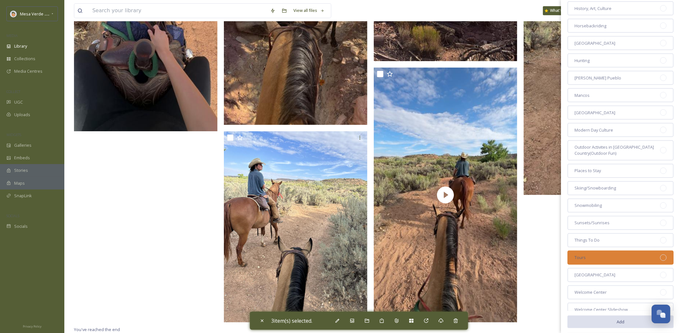
scroll to position [368, 0]
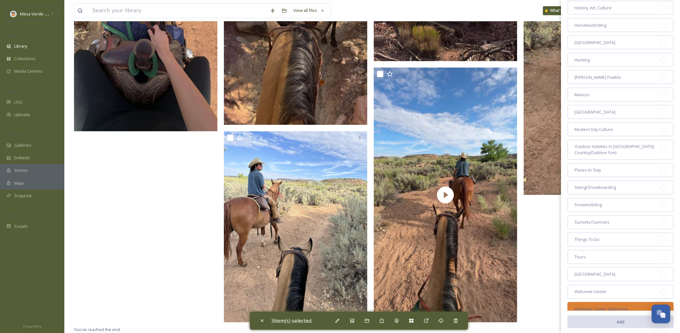
click at [623, 306] on span "Welcome Center Slideshow" at bounding box center [601, 309] width 53 height 6
click at [611, 318] on button "Add" at bounding box center [620, 321] width 106 height 13
checkbox input "false"
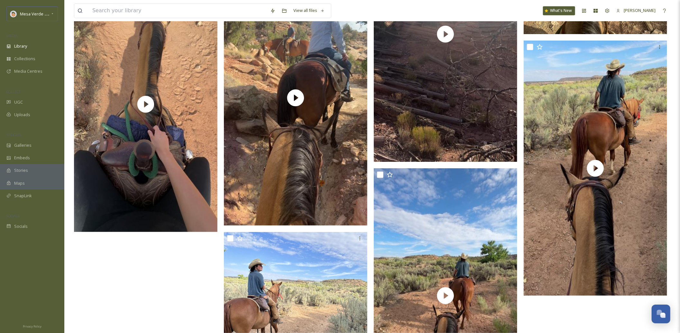
scroll to position [2170, 0]
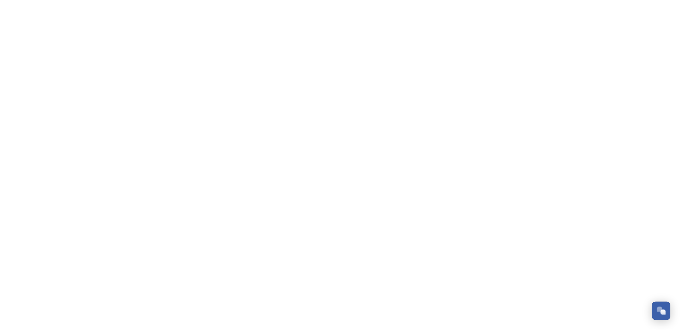
scroll to position [272, 0]
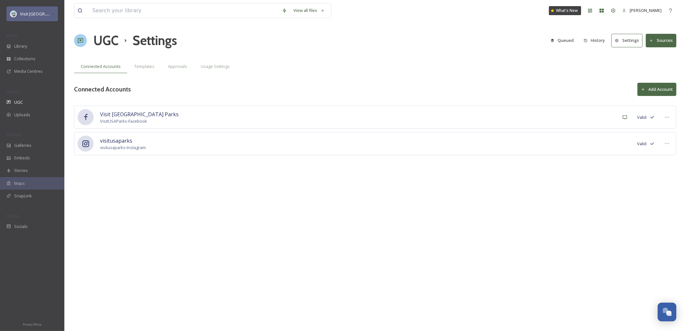
click at [52, 15] on icon at bounding box center [53, 13] width 3 height 5
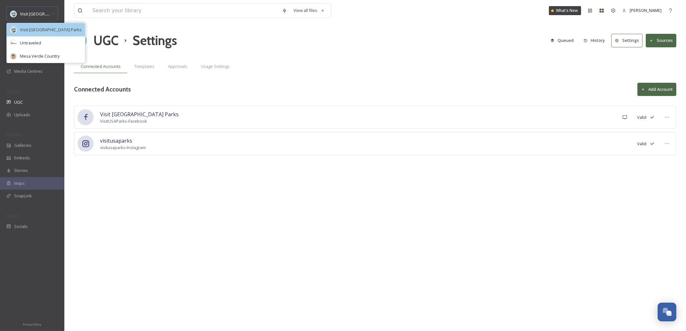
click at [35, 29] on span "Visit [GEOGRAPHIC_DATA] Parks" at bounding box center [51, 30] width 62 height 6
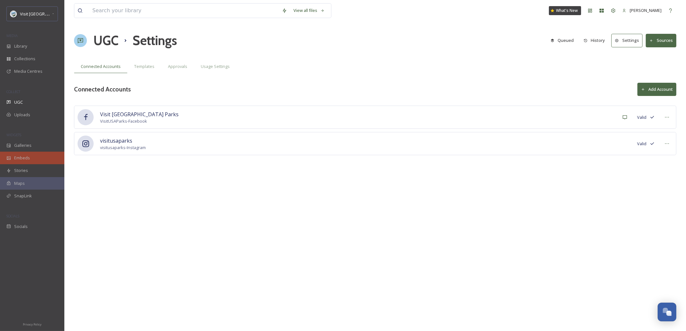
click at [20, 163] on div "Embeds" at bounding box center [32, 158] width 64 height 13
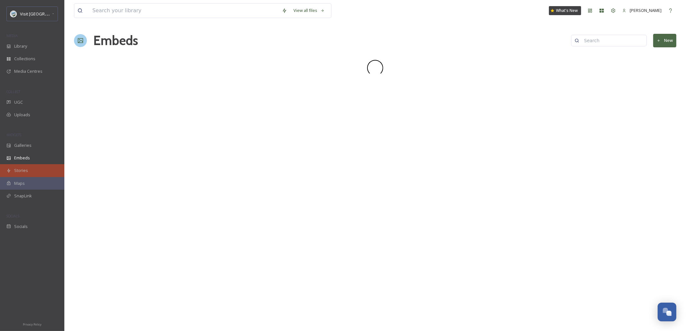
click at [25, 171] on span "Stories" at bounding box center [21, 170] width 14 height 6
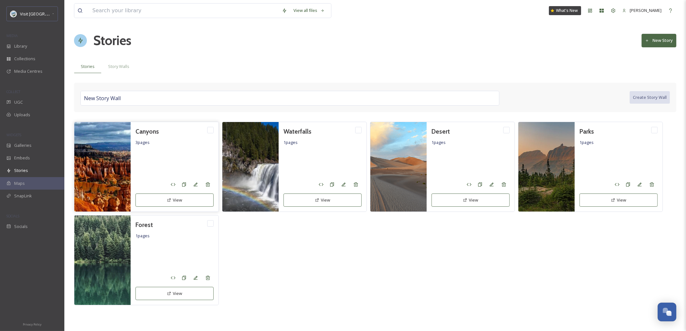
click at [182, 201] on button "View" at bounding box center [174, 199] width 78 height 13
click at [123, 67] on span "Story Walls" at bounding box center [118, 66] width 21 height 6
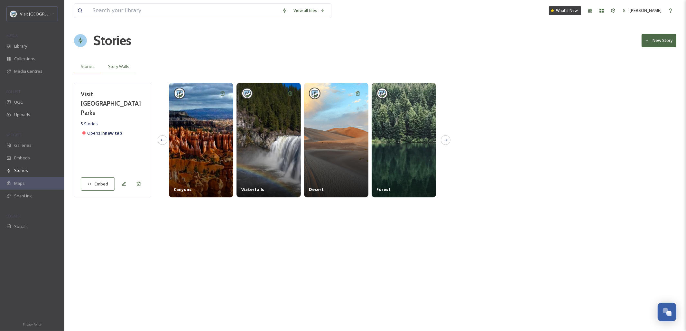
click at [86, 66] on span "Stories" at bounding box center [88, 66] width 14 height 6
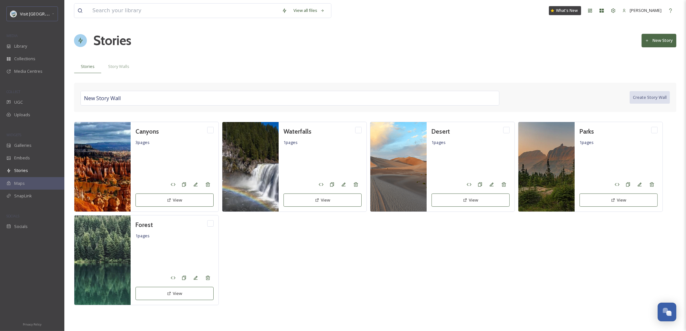
click at [26, 183] on div "Maps" at bounding box center [32, 183] width 64 height 13
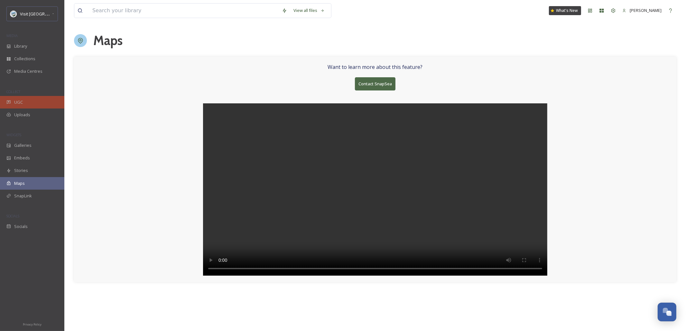
click at [32, 101] on div "UGC" at bounding box center [32, 102] width 64 height 13
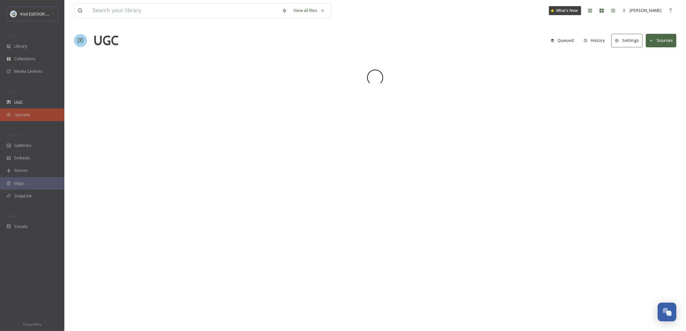
click at [32, 118] on div "Uploads" at bounding box center [32, 114] width 64 height 13
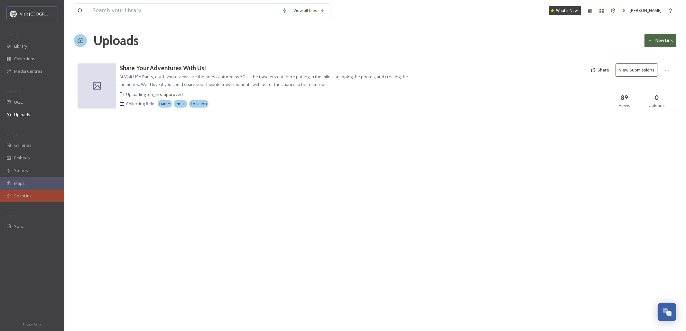
click at [25, 196] on span "SnapLink" at bounding box center [23, 196] width 18 height 6
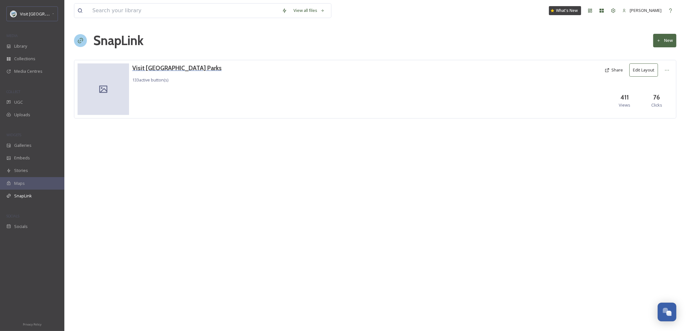
click at [153, 69] on h3 "Visit [GEOGRAPHIC_DATA] Parks" at bounding box center [176, 67] width 89 height 9
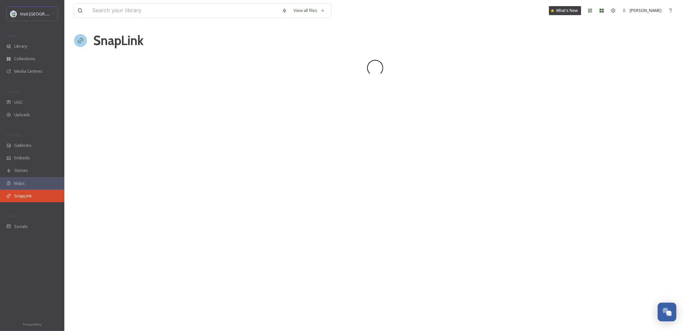
click at [38, 196] on div "SnapLink" at bounding box center [32, 195] width 64 height 13
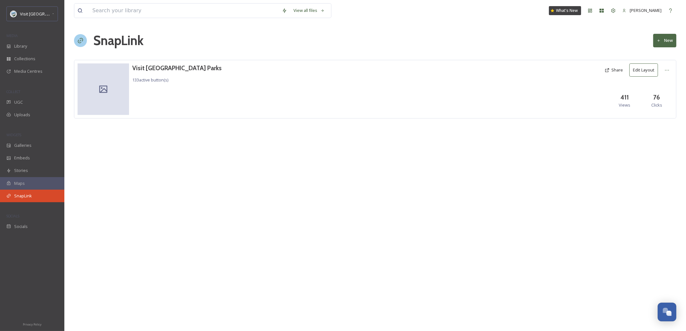
click at [22, 198] on span "SnapLink" at bounding box center [23, 196] width 18 height 6
click at [37, 193] on div "SnapLink" at bounding box center [32, 195] width 64 height 13
click at [156, 64] on h3 "Visit [GEOGRAPHIC_DATA] Parks" at bounding box center [176, 67] width 89 height 9
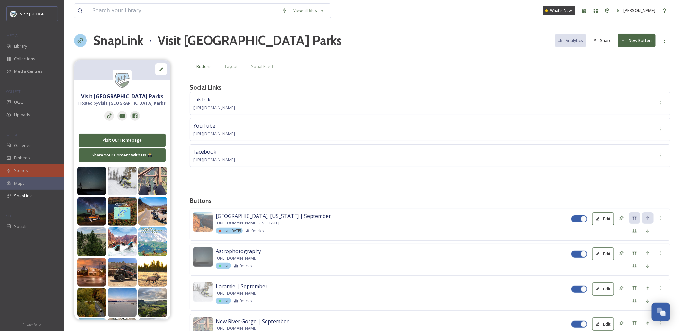
click at [23, 171] on span "Stories" at bounding box center [21, 170] width 14 height 6
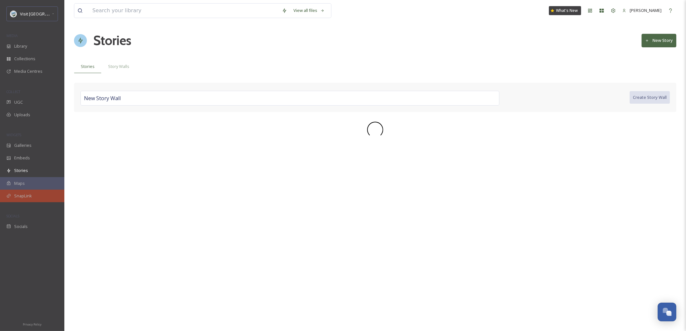
click at [38, 195] on div "SnapLink" at bounding box center [32, 195] width 64 height 13
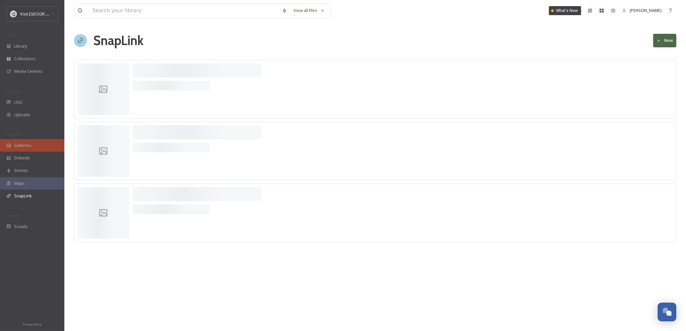
click at [24, 151] on div "Galleries" at bounding box center [32, 145] width 64 height 13
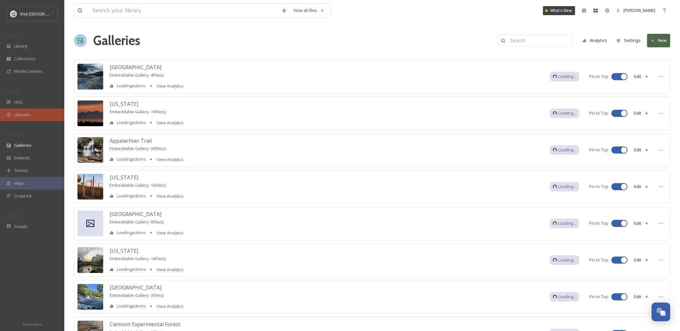
click at [33, 118] on div "Uploads" at bounding box center [32, 114] width 64 height 13
